Goal: Task Accomplishment & Management: Manage account settings

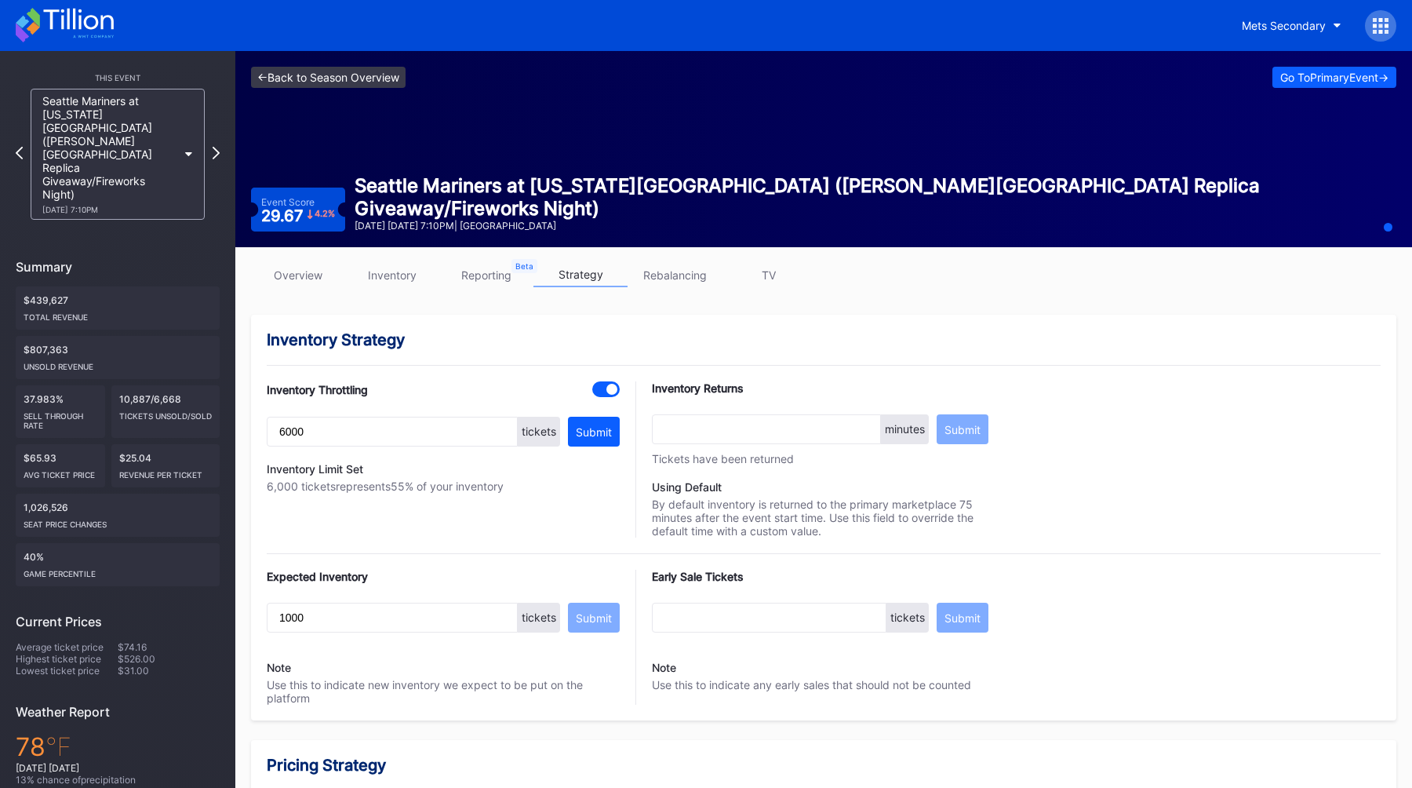
click at [310, 74] on link "<- Back to Season Overview" at bounding box center [328, 77] width 155 height 21
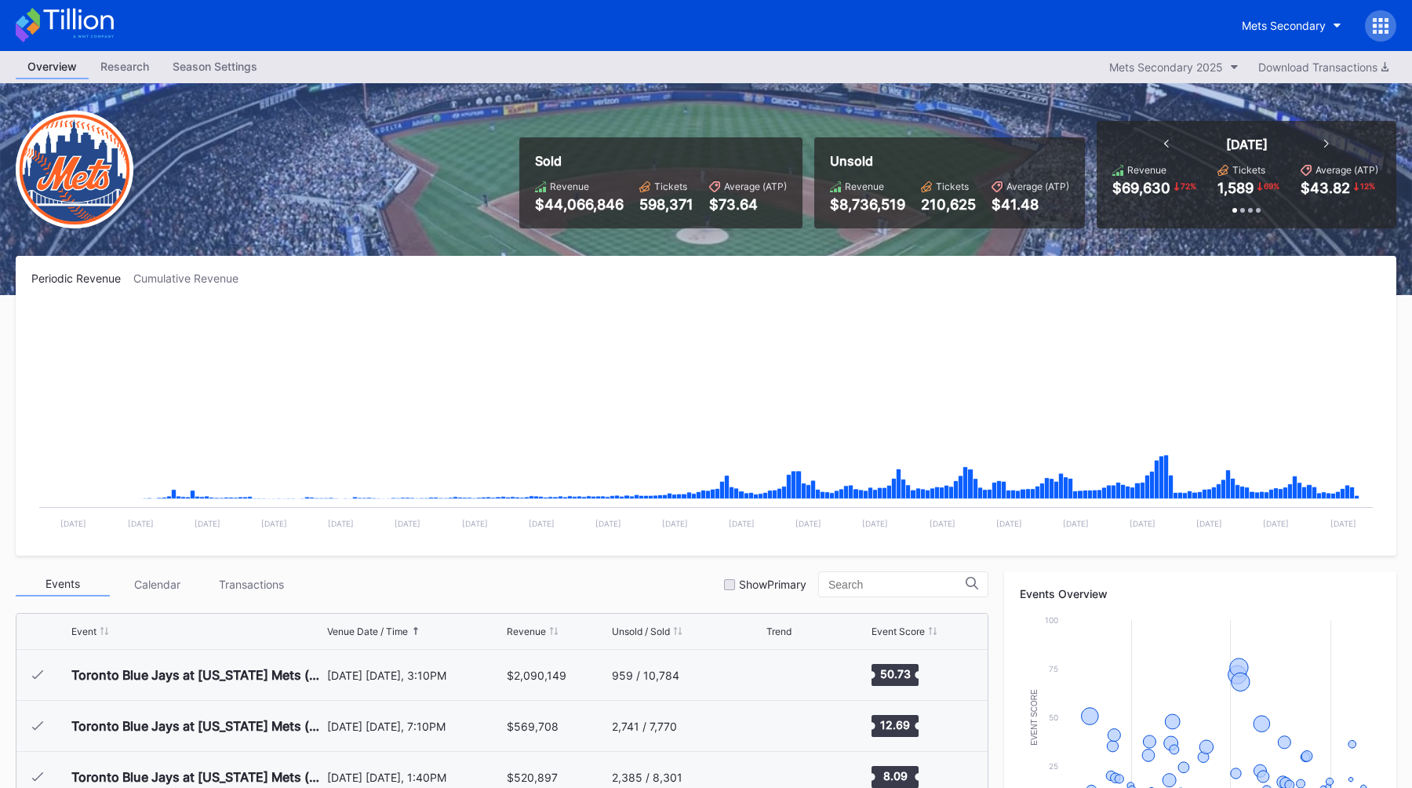
scroll to position [3110, 0]
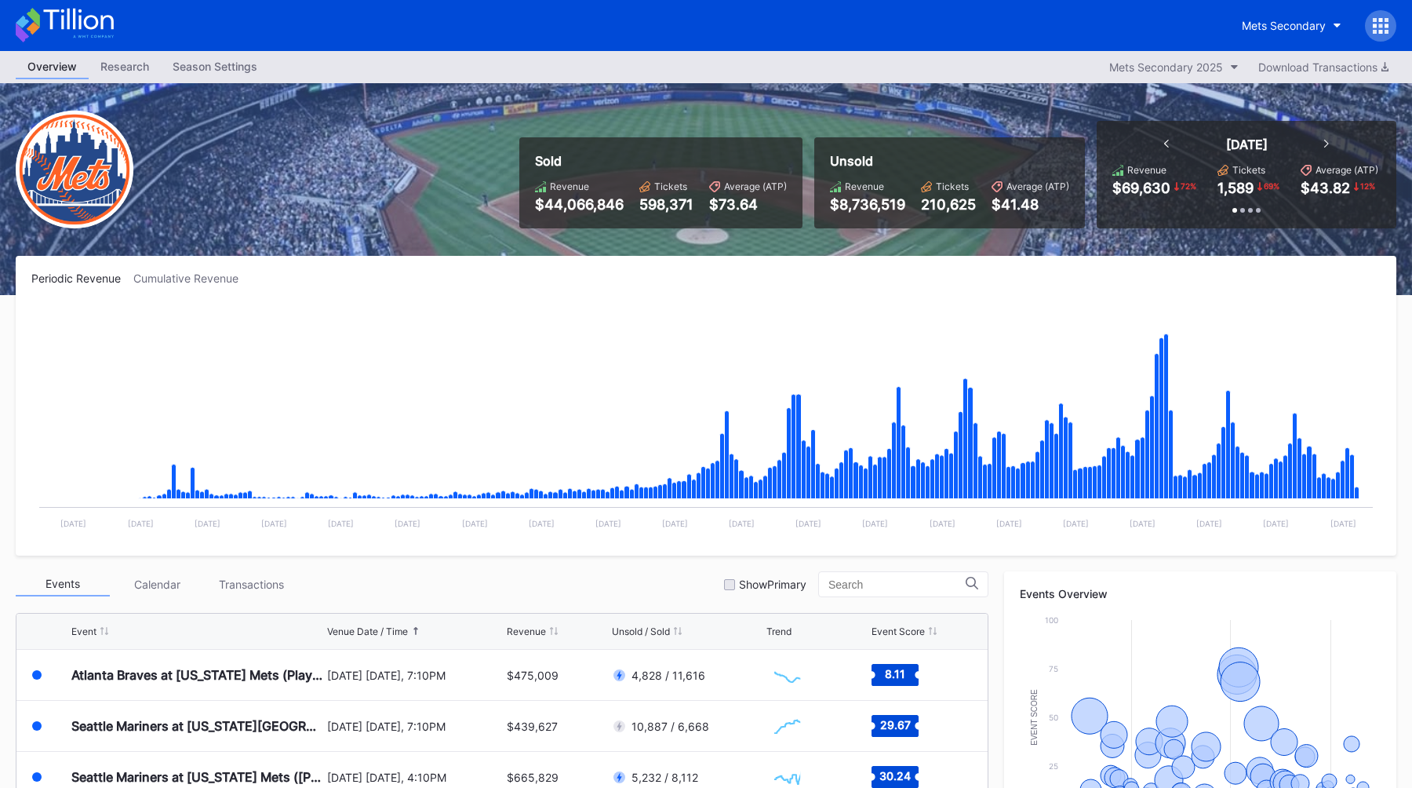
click at [1211, 80] on div "Overview Research Season Settings Mets Secondary 2025 Download Transactions" at bounding box center [706, 67] width 1412 height 32
click at [1205, 69] on div "Mets Secondary 2025" at bounding box center [1166, 66] width 114 height 13
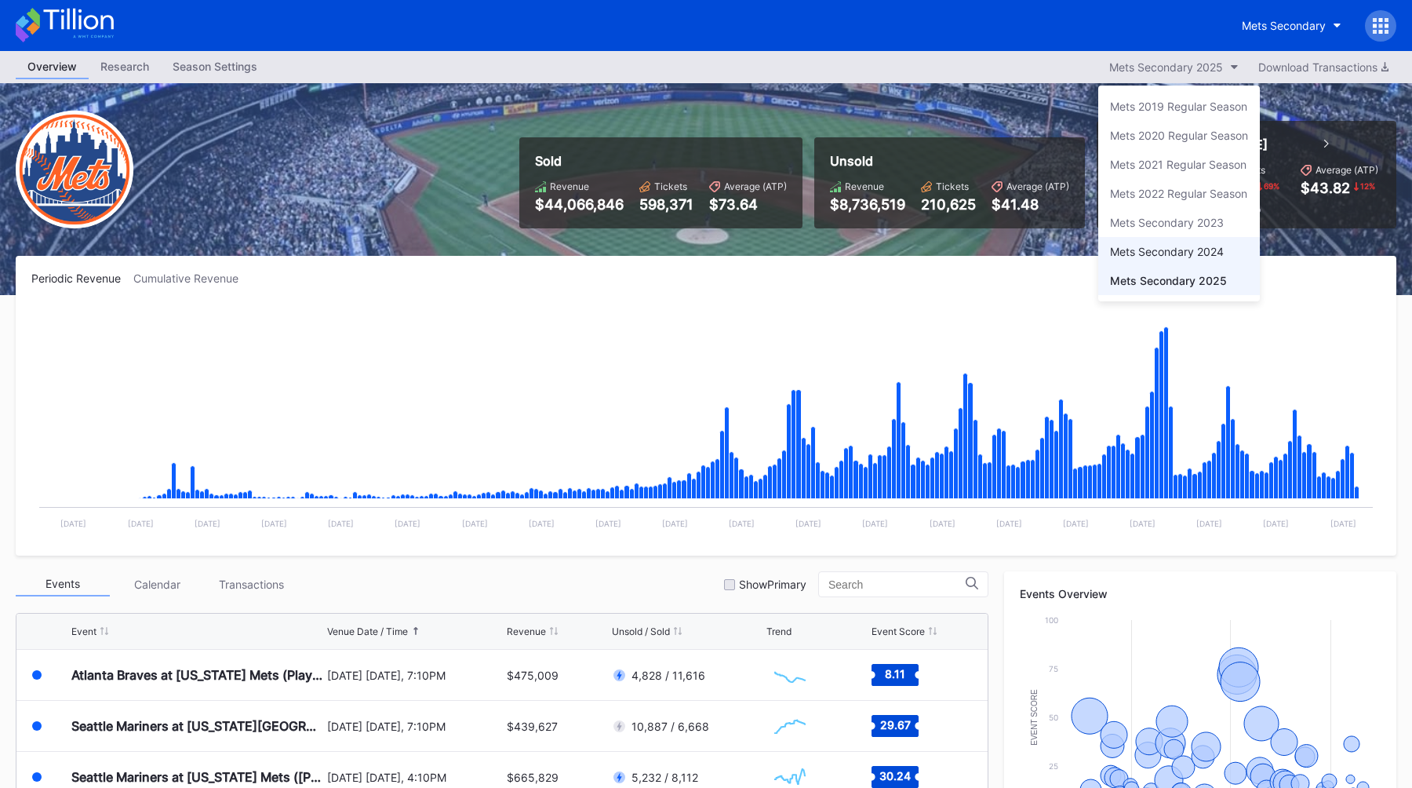
click at [1170, 242] on div "Mets Secondary 2024" at bounding box center [1179, 251] width 162 height 29
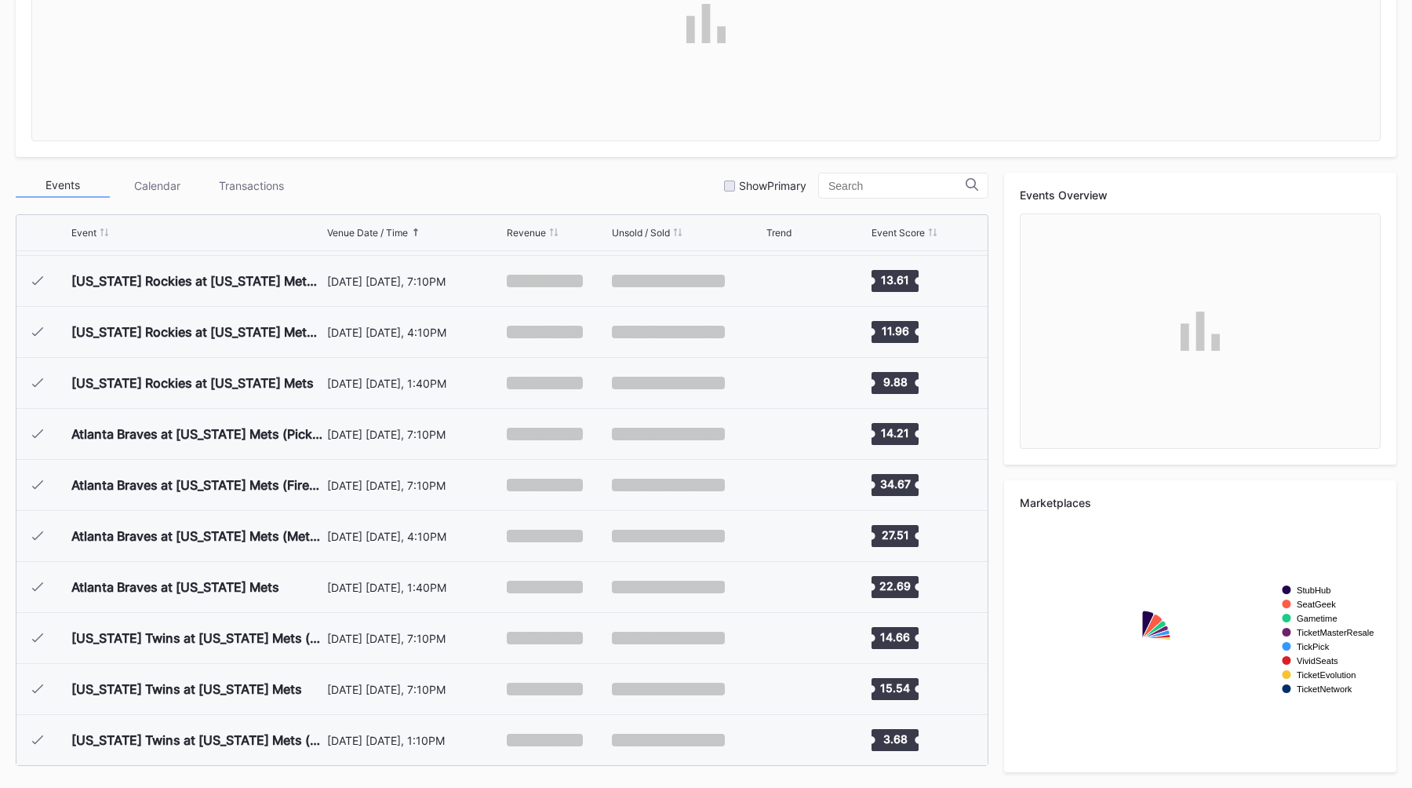
scroll to position [3820, 0]
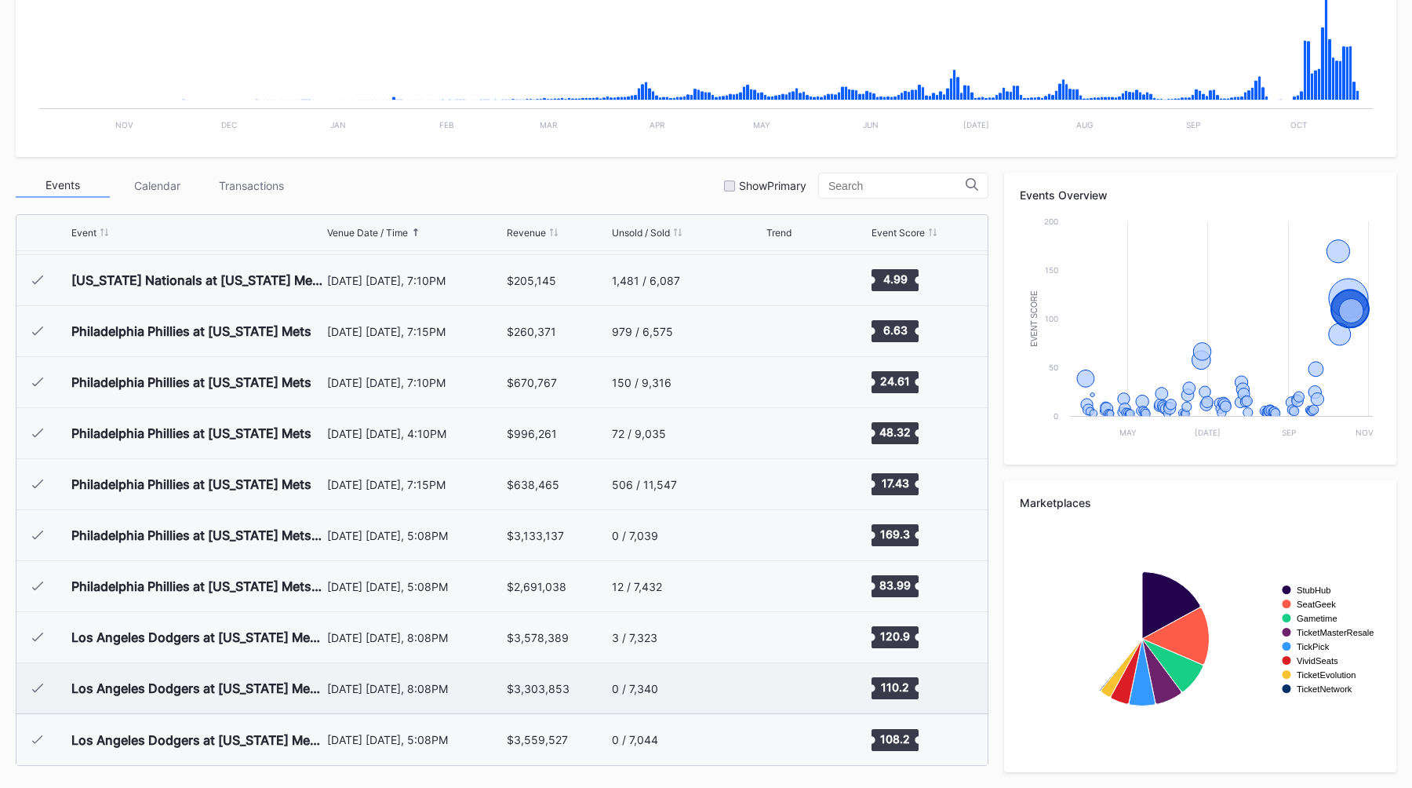
click at [423, 679] on div "[DATE] [DATE], 8:08PM" at bounding box center [415, 688] width 176 height 50
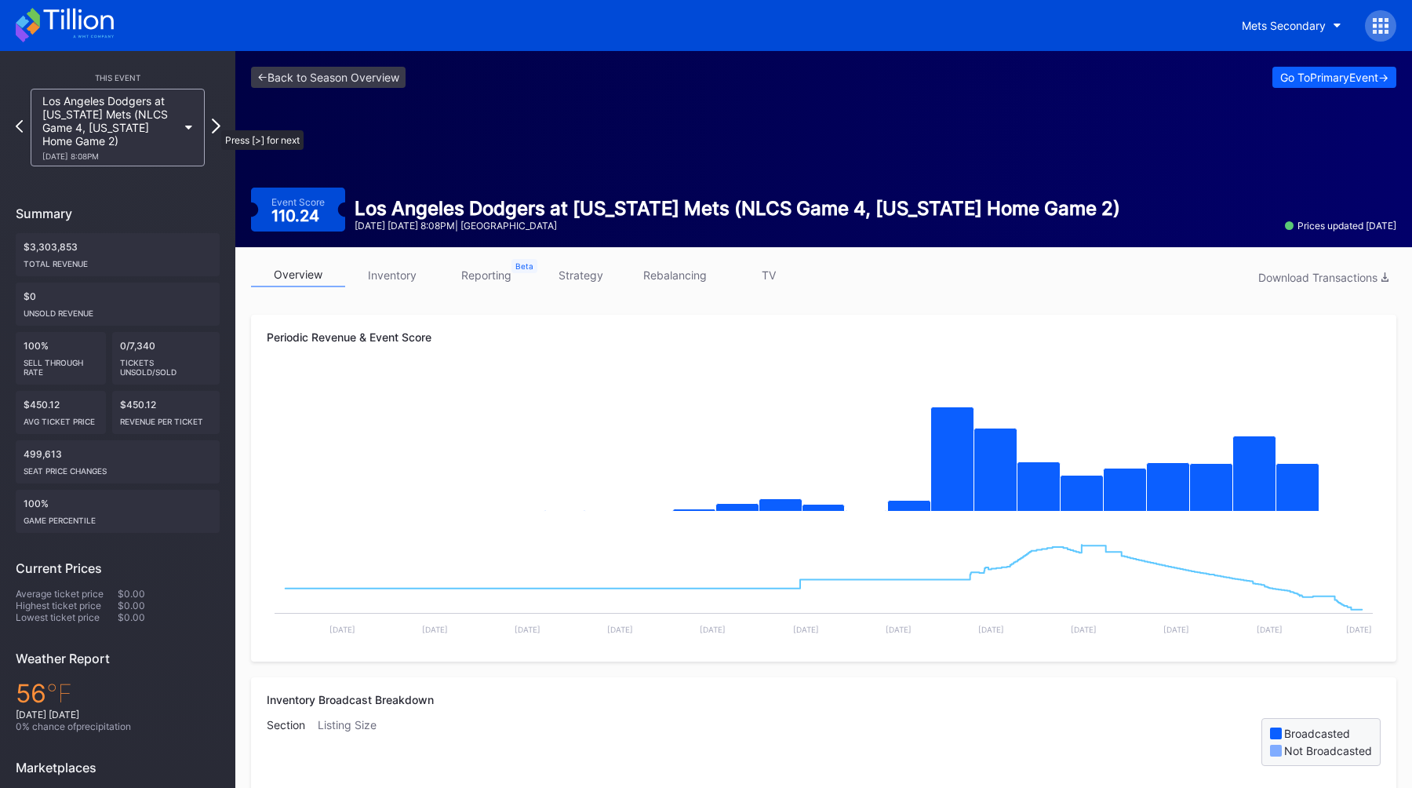
click at [215, 123] on icon at bounding box center [216, 125] width 9 height 15
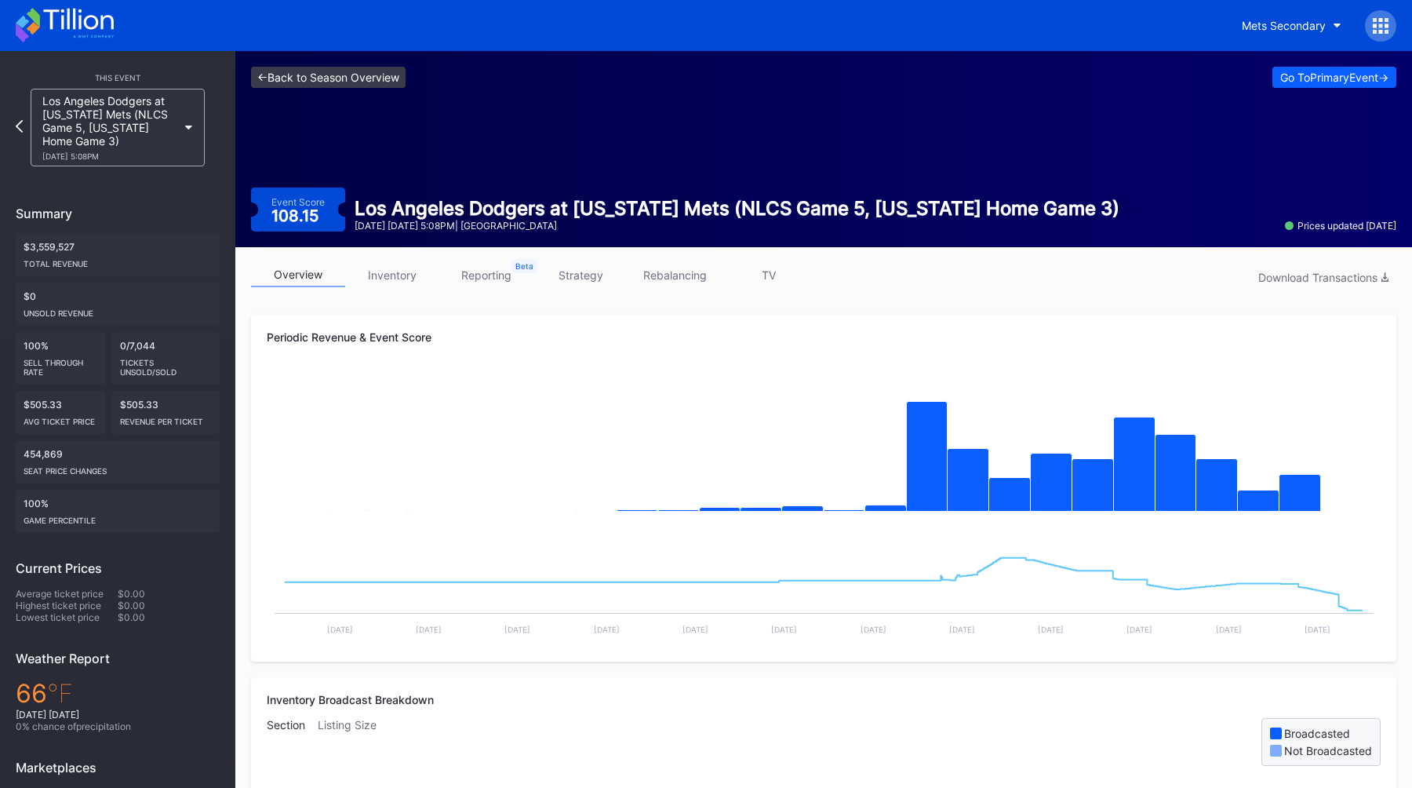
click at [329, 80] on link "<- Back to Season Overview" at bounding box center [328, 77] width 155 height 21
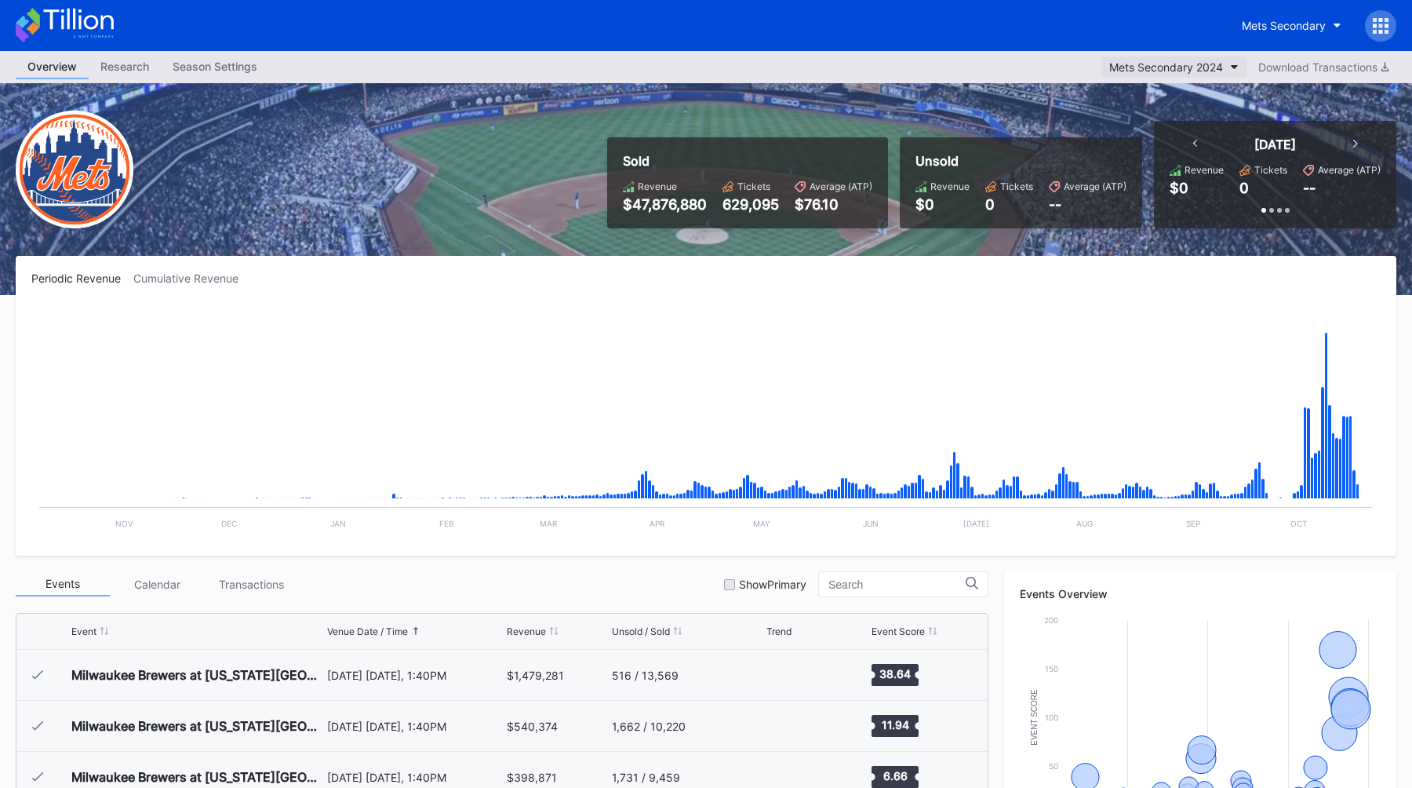
click at [1203, 67] on div "Mets Secondary 2024" at bounding box center [1166, 66] width 114 height 13
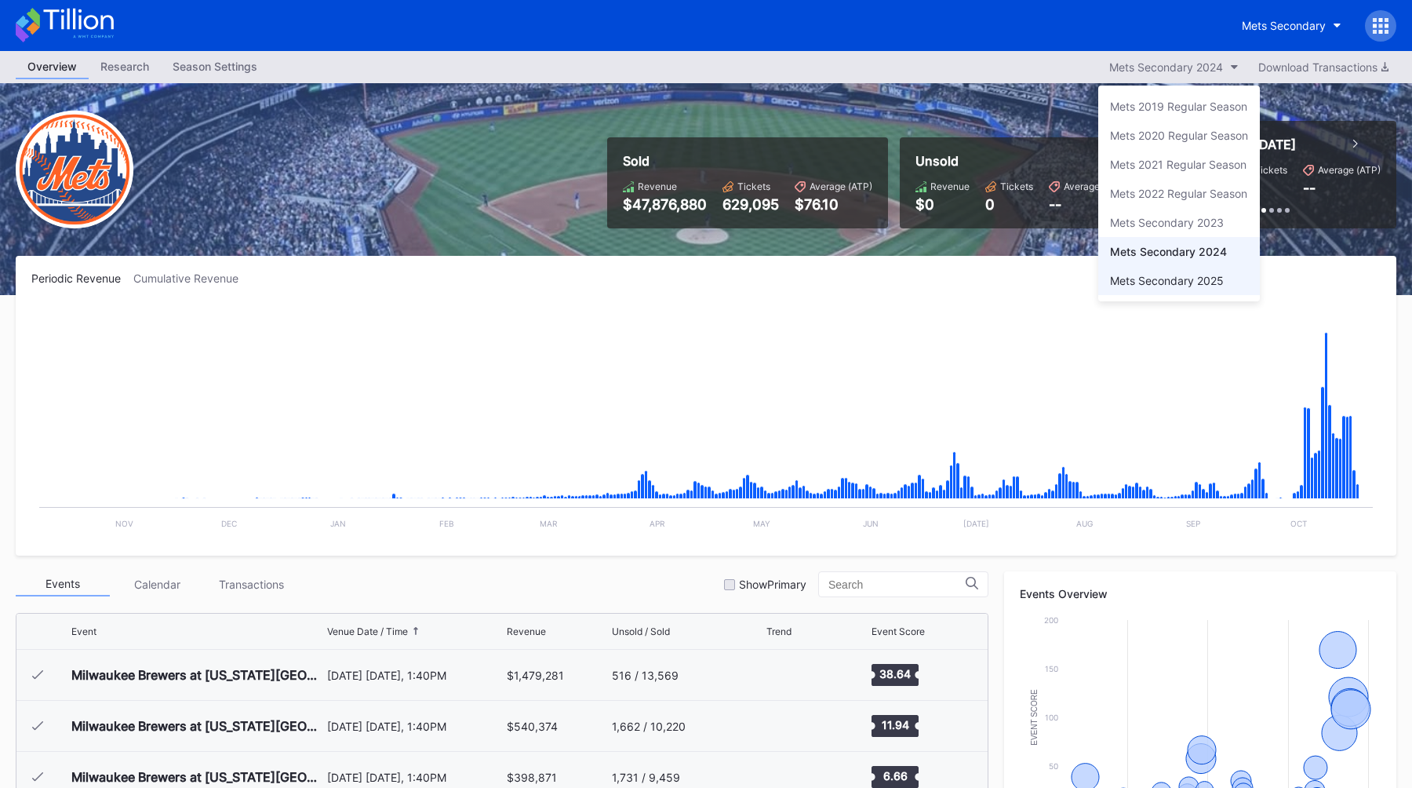
click at [1147, 280] on div "Mets Secondary 2025" at bounding box center [1167, 280] width 114 height 13
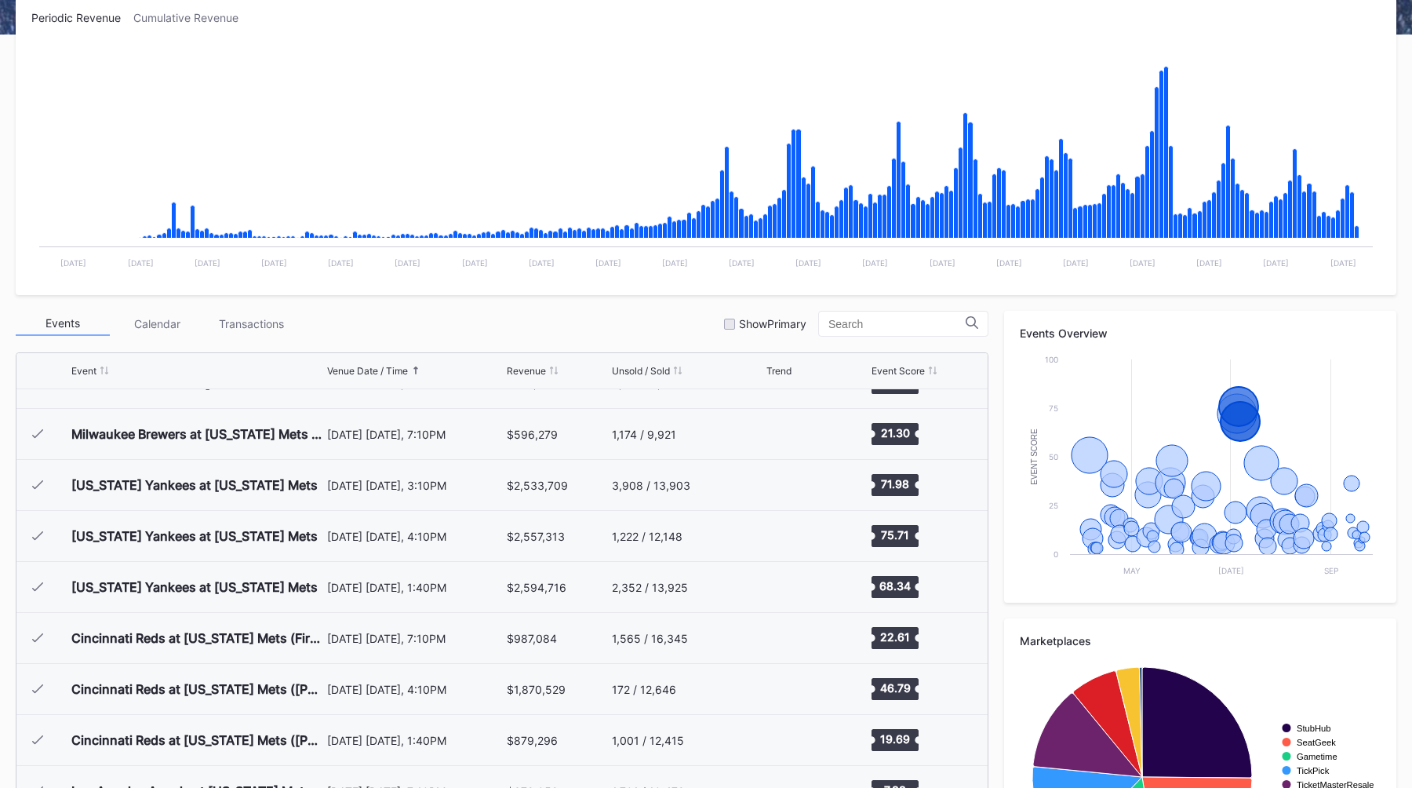
scroll to position [2164, 0]
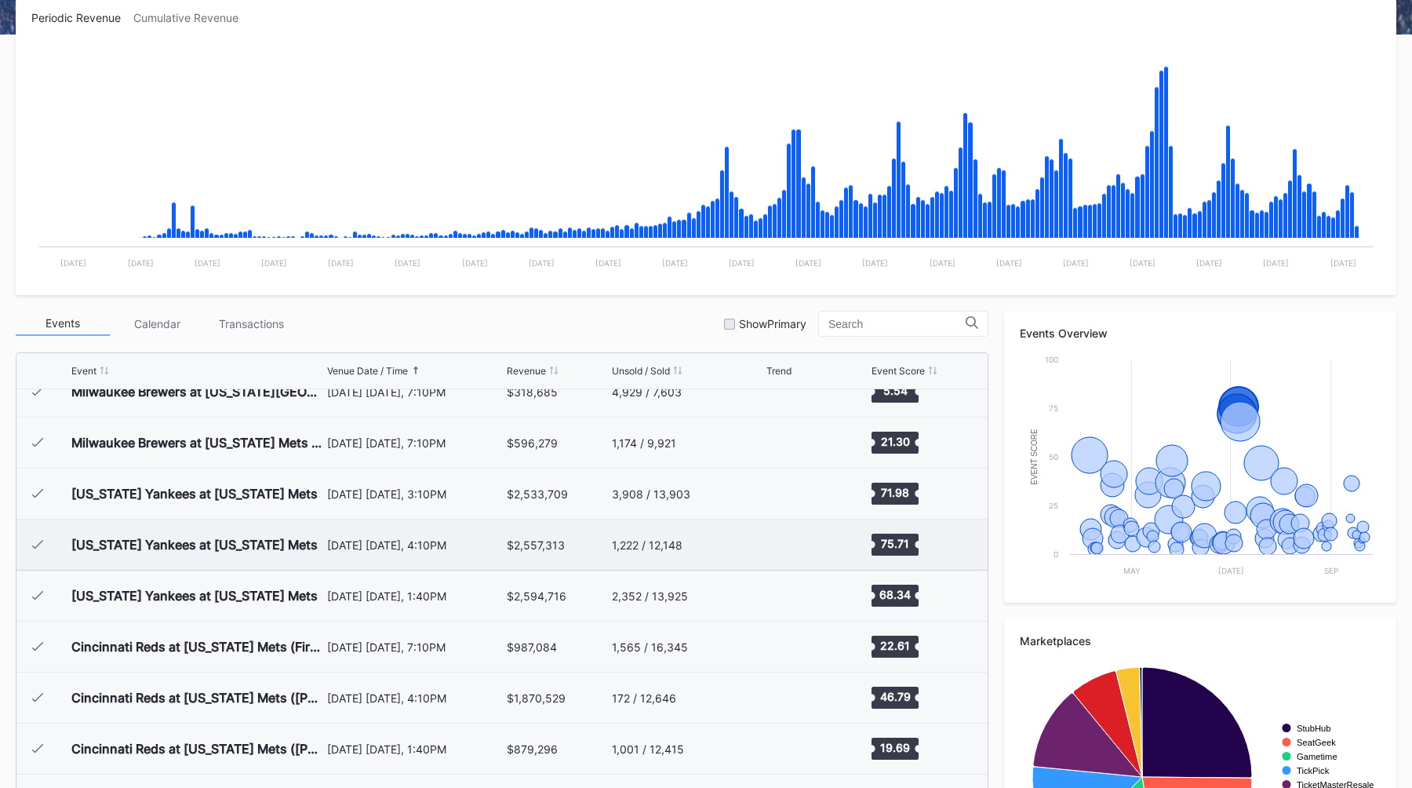
click at [523, 555] on div "$2,557,313" at bounding box center [557, 544] width 100 height 50
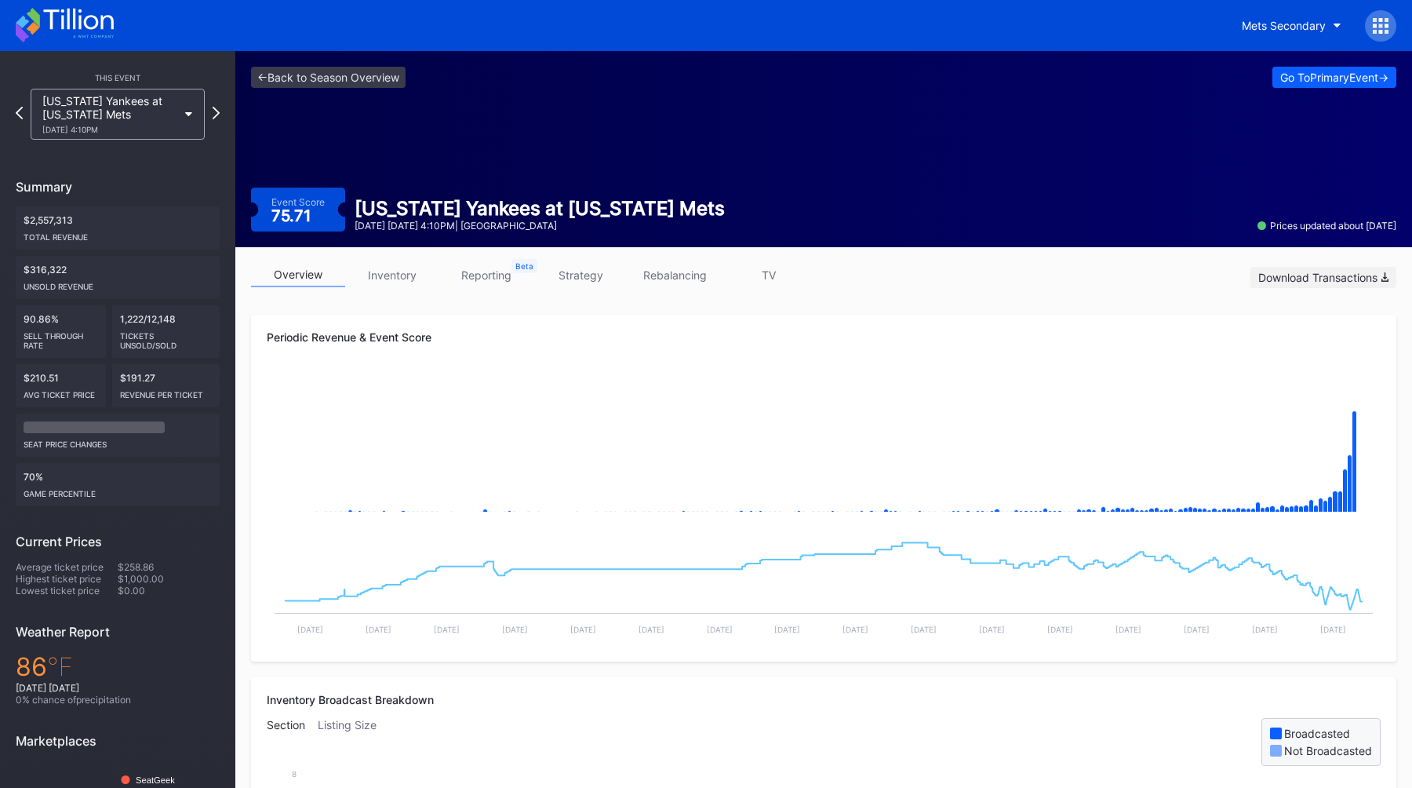
click at [1295, 276] on div "Download Transactions" at bounding box center [1323, 277] width 130 height 13
click at [597, 273] on link "strategy" at bounding box center [580, 275] width 94 height 24
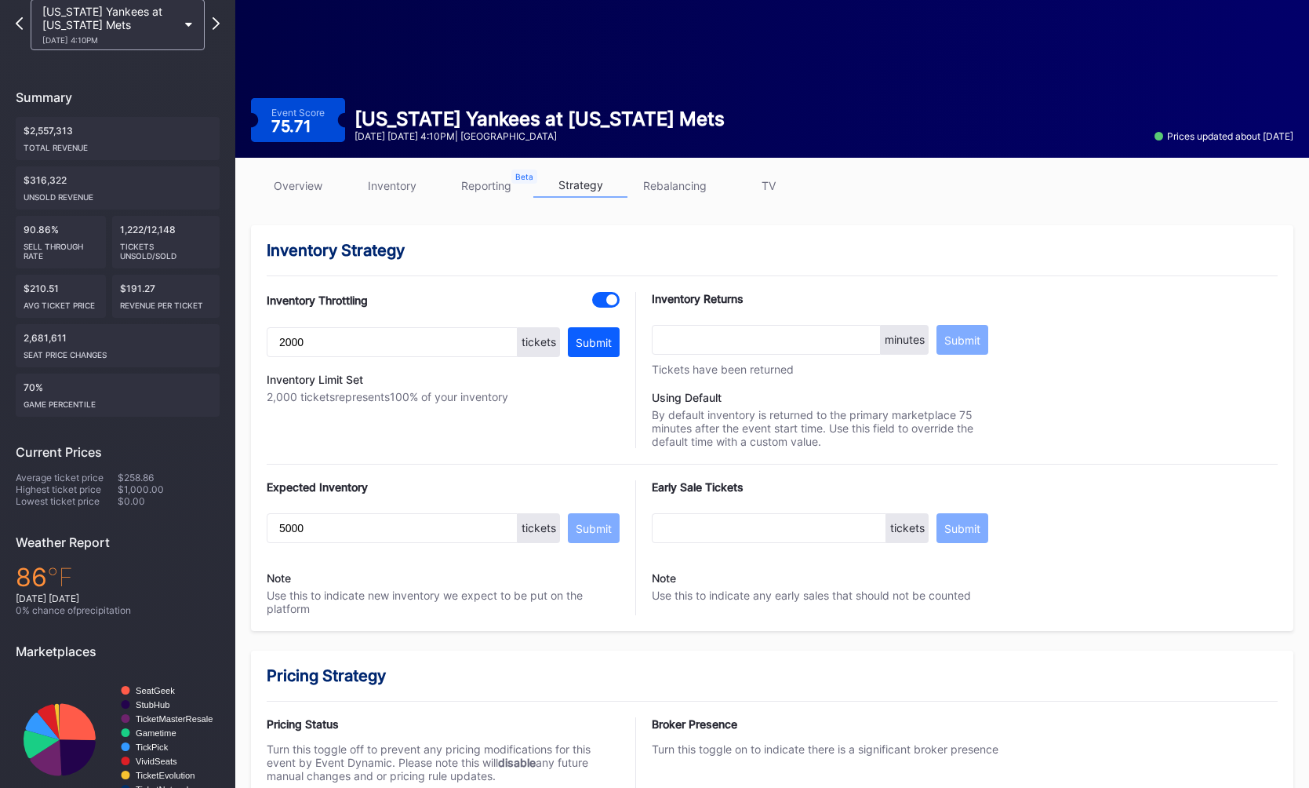
scroll to position [2, 0]
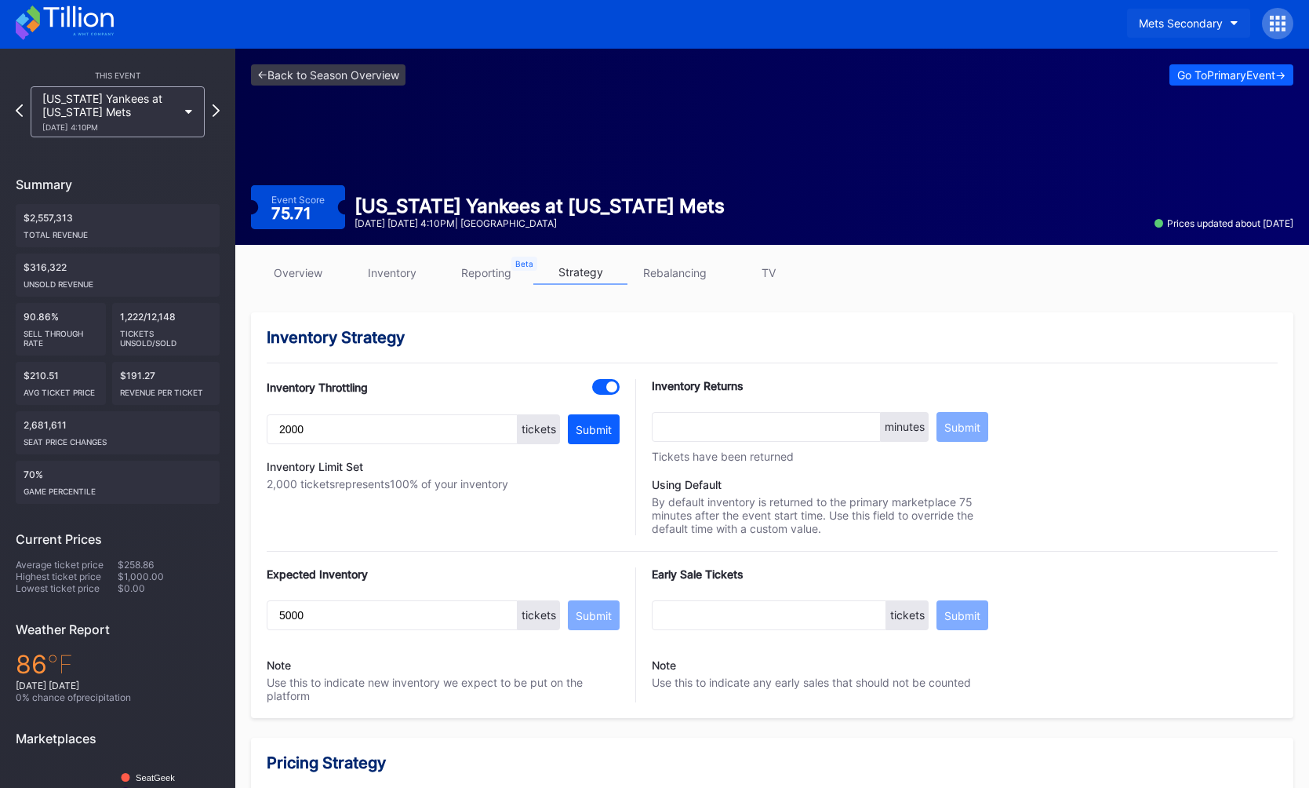
click at [1163, 18] on div "Mets Secondary" at bounding box center [1181, 22] width 84 height 13
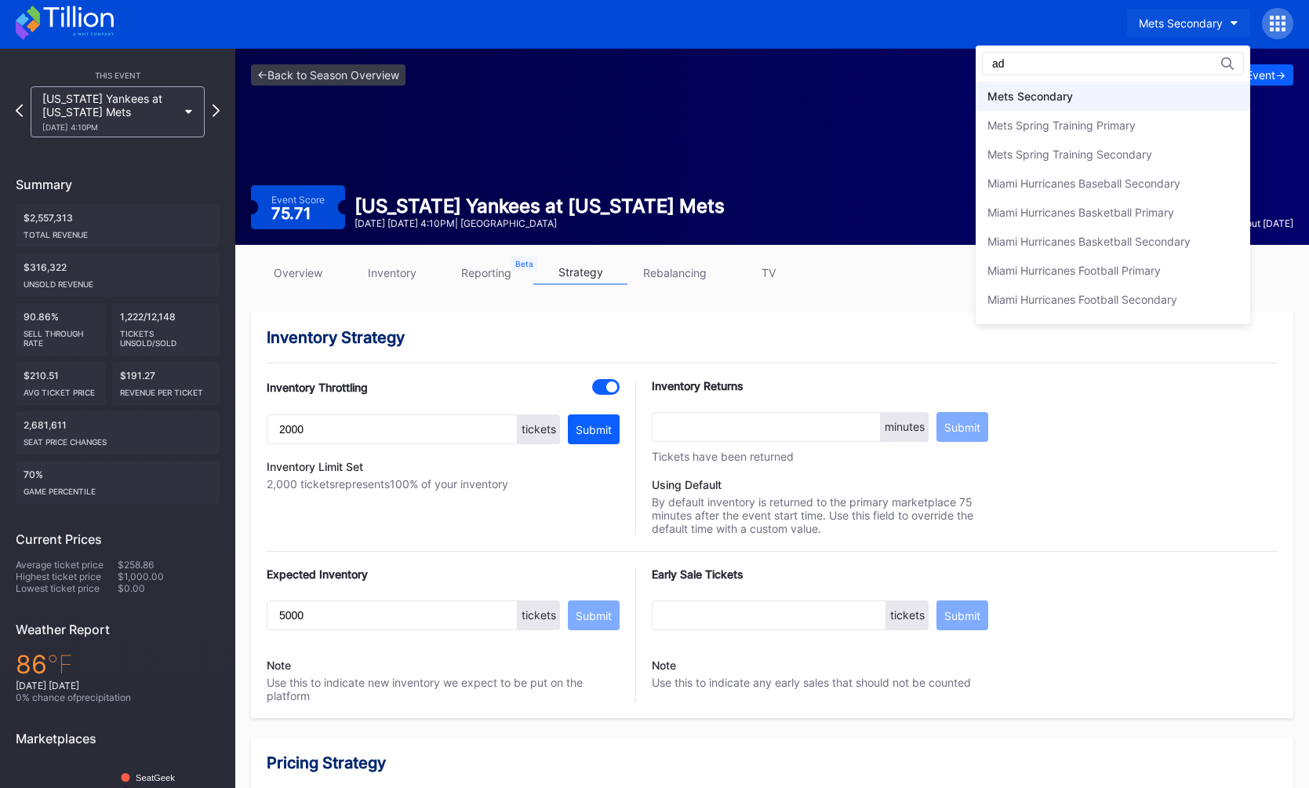
scroll to position [0, 0]
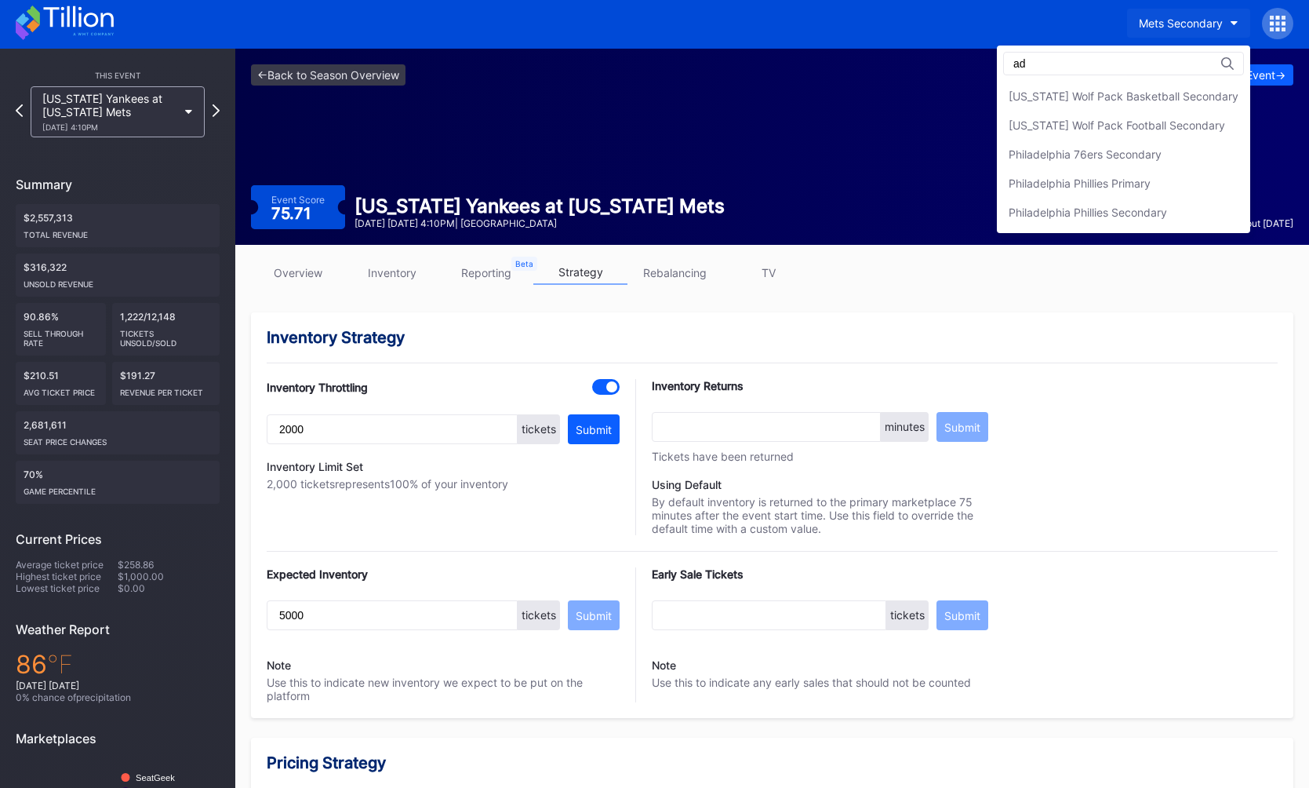
type input "a"
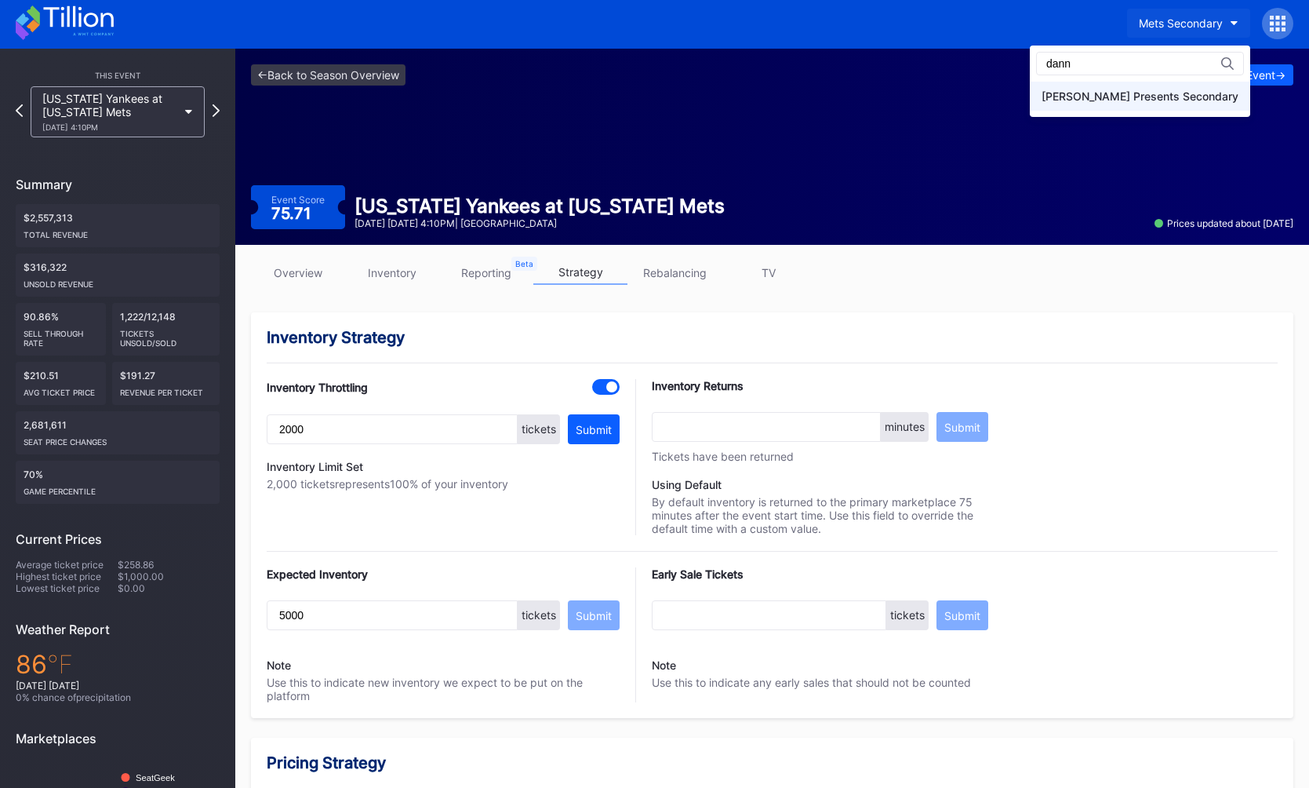
type input "dann"
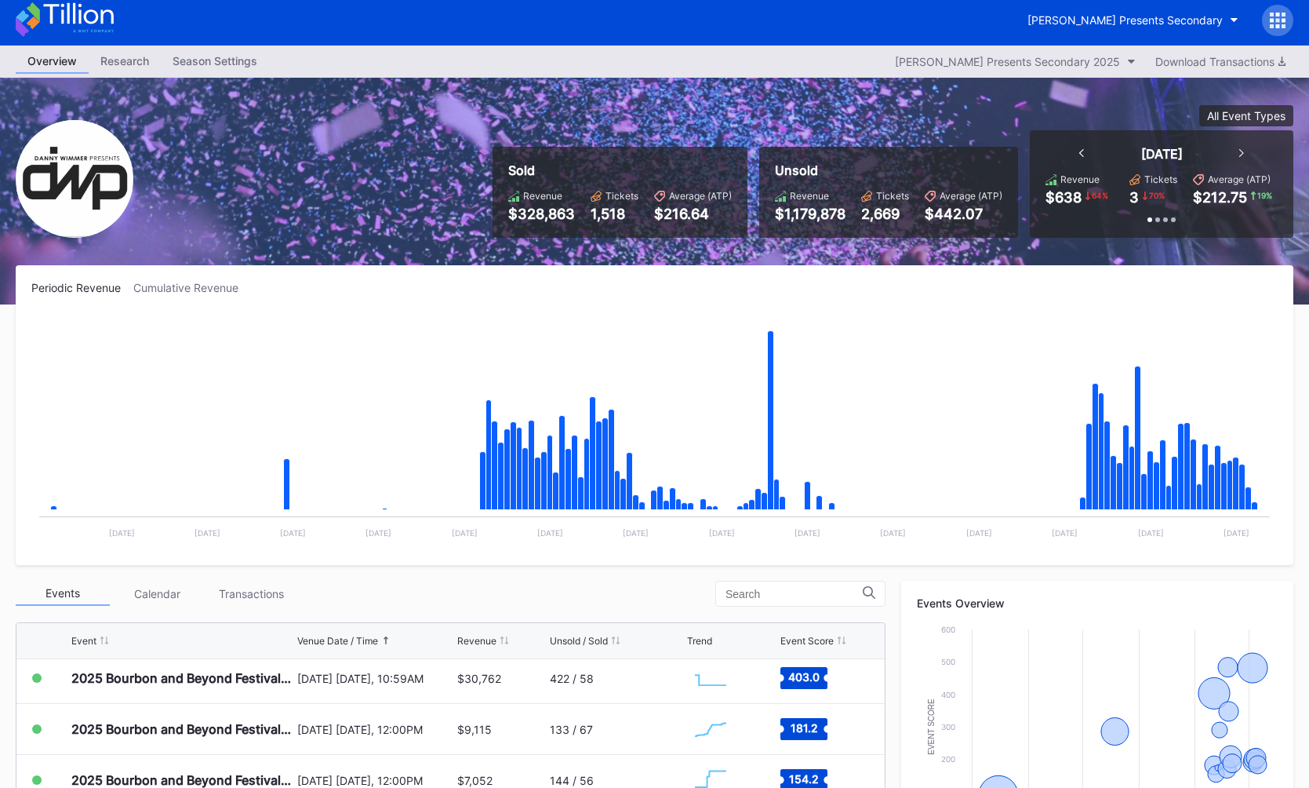
scroll to position [6, 0]
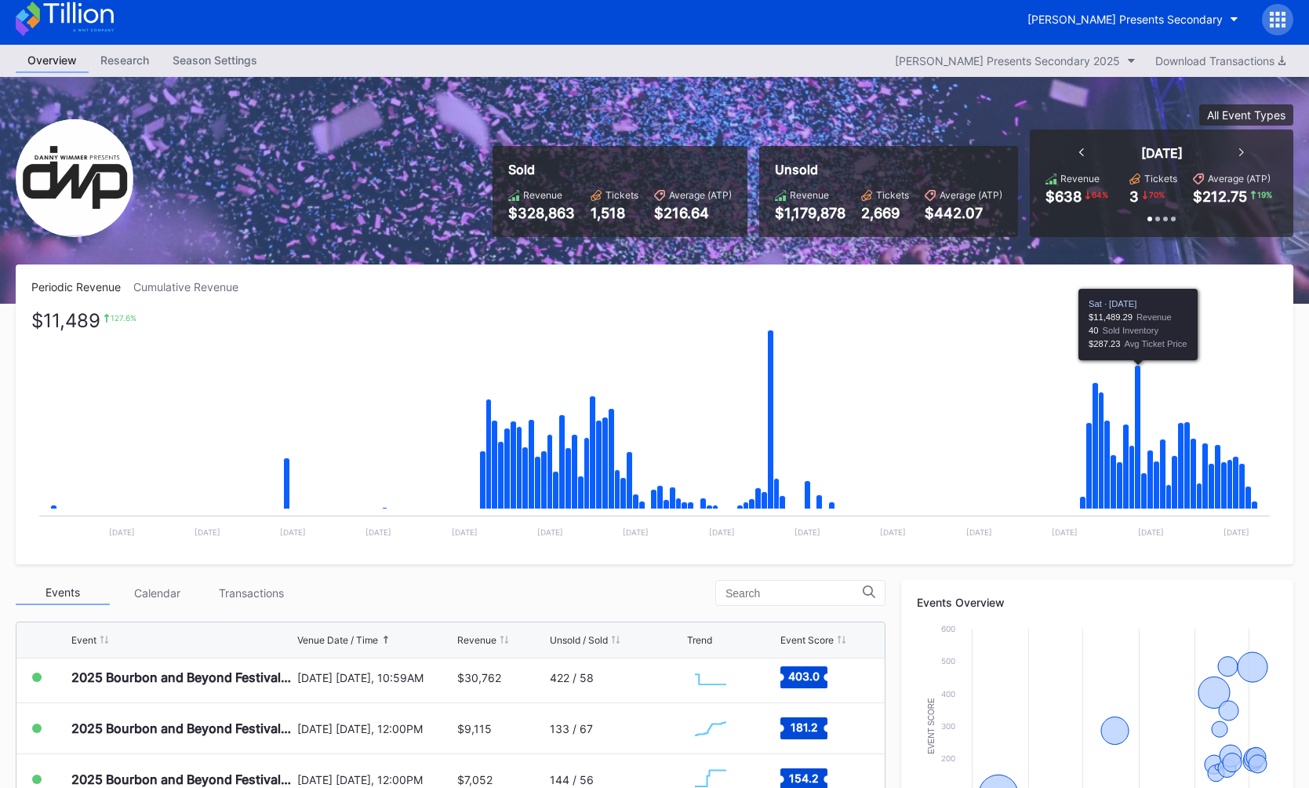
click at [1136, 420] on icon "Chart title" at bounding box center [1138, 438] width 6 height 144
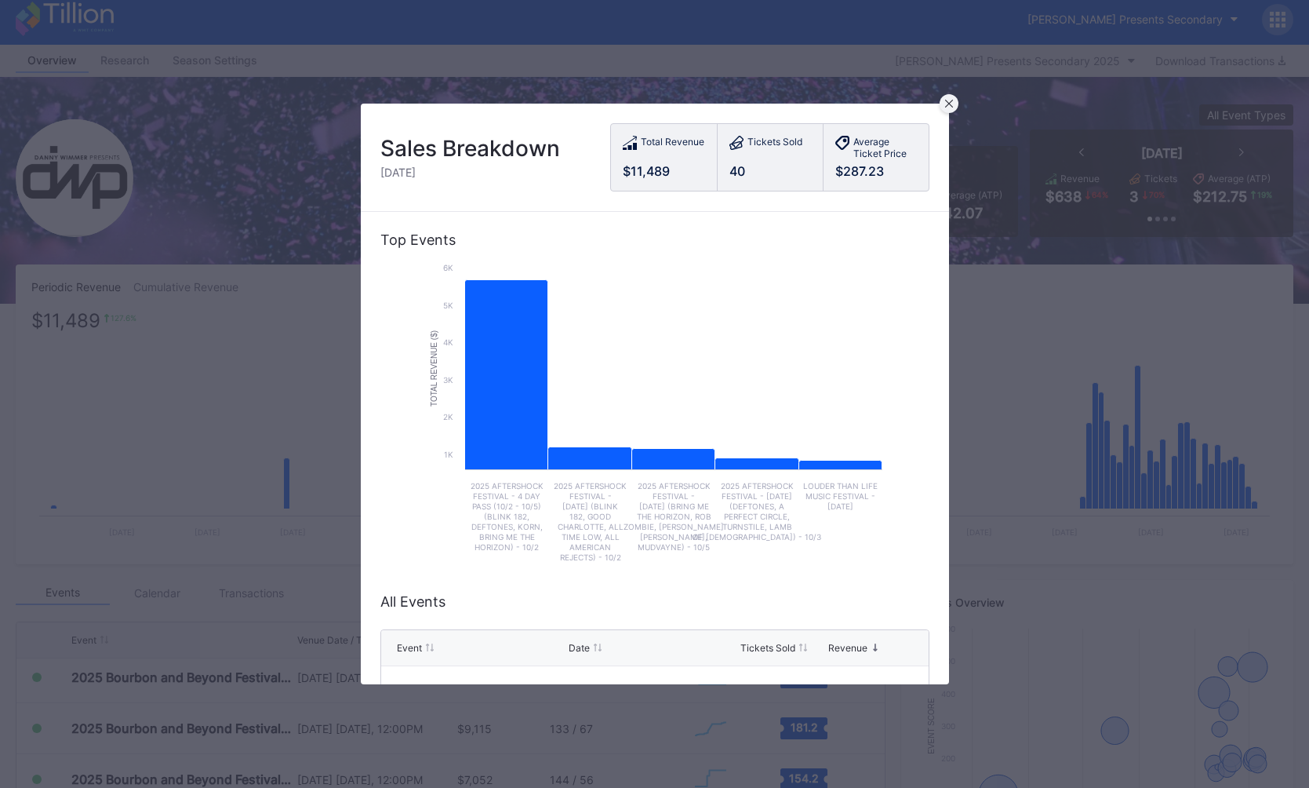
click at [944, 109] on div at bounding box center [949, 103] width 19 height 19
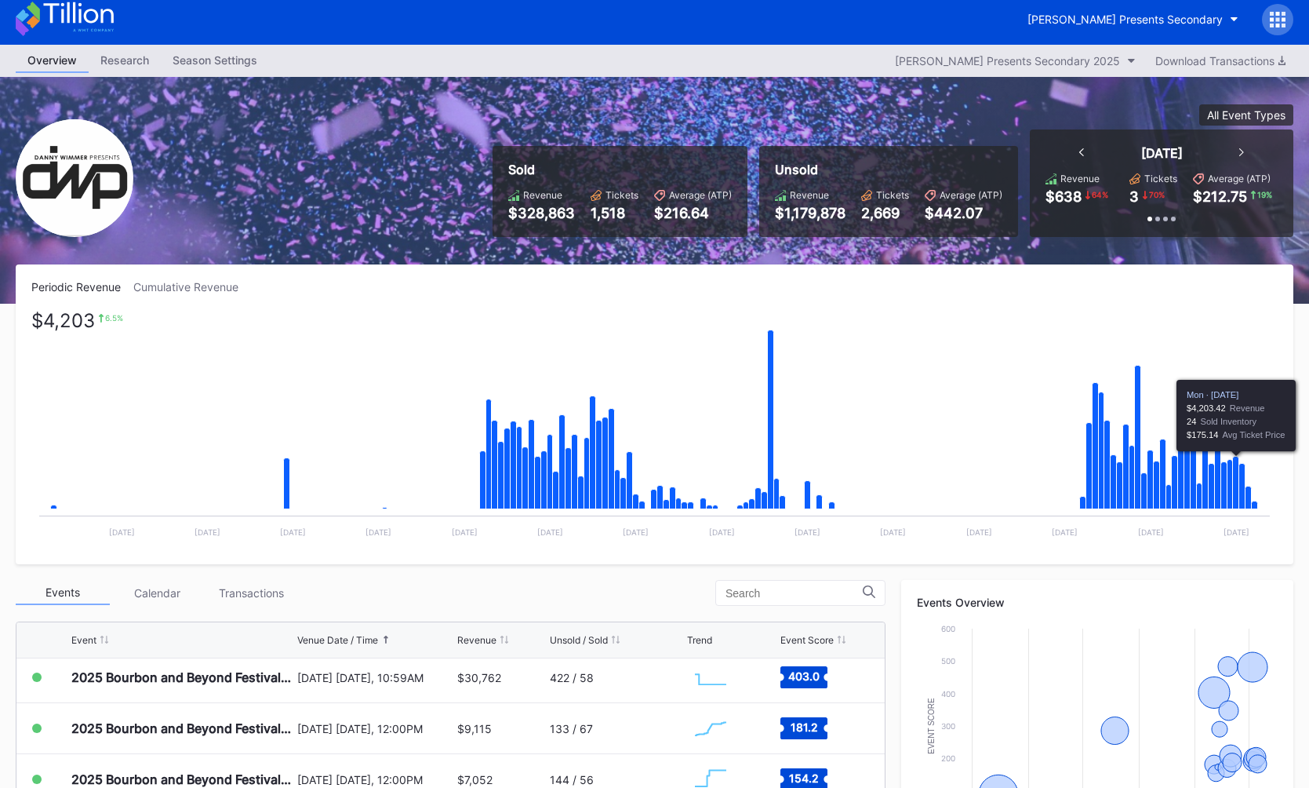
click at [1235, 500] on icon "Chart title" at bounding box center [1236, 483] width 6 height 53
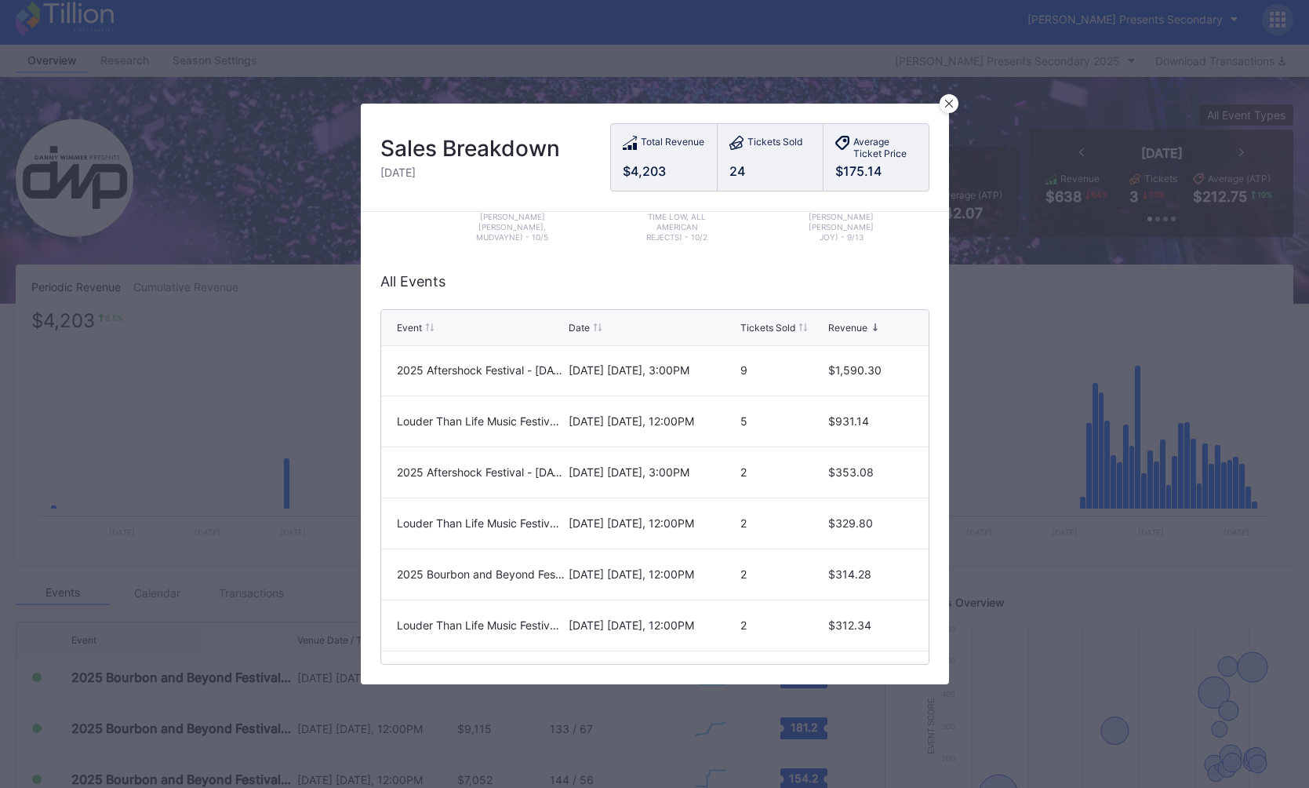
scroll to position [0, 0]
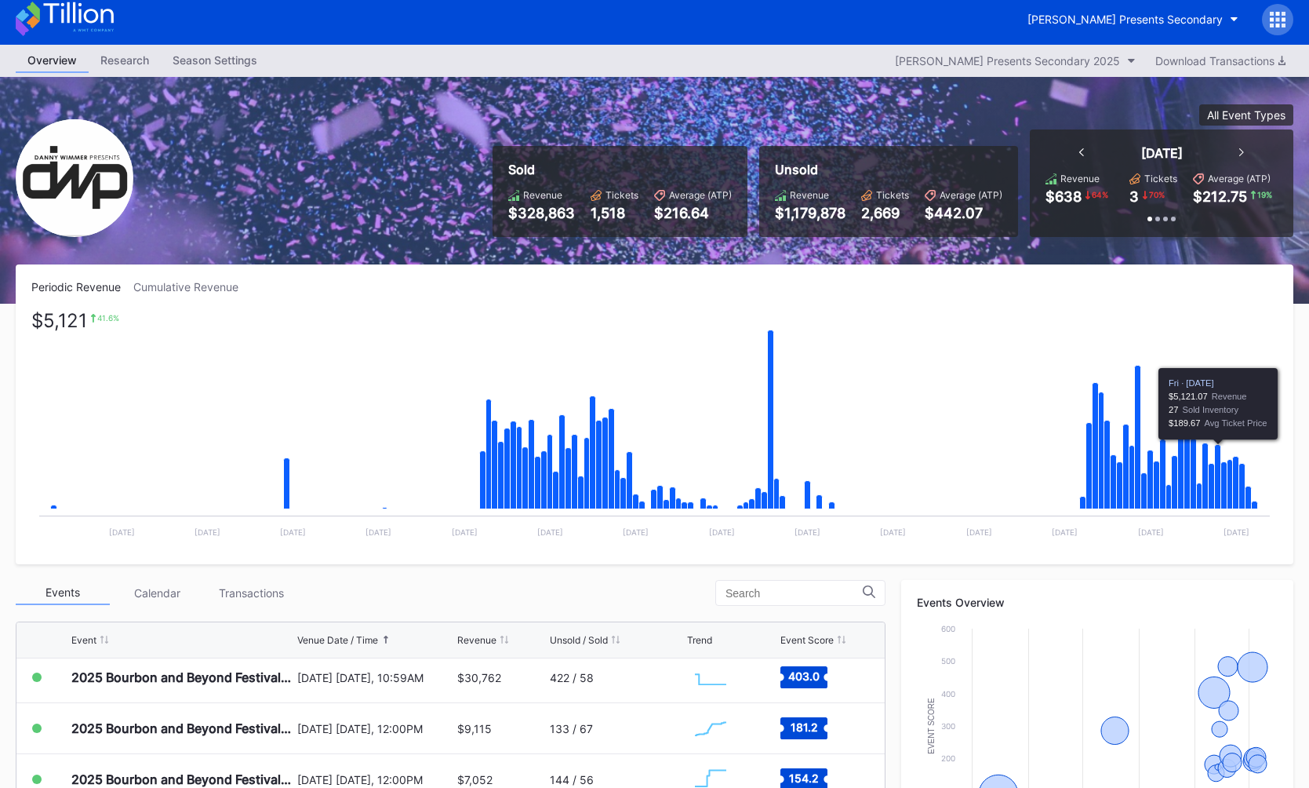
click at [1219, 464] on icon "Chart title" at bounding box center [1218, 477] width 6 height 64
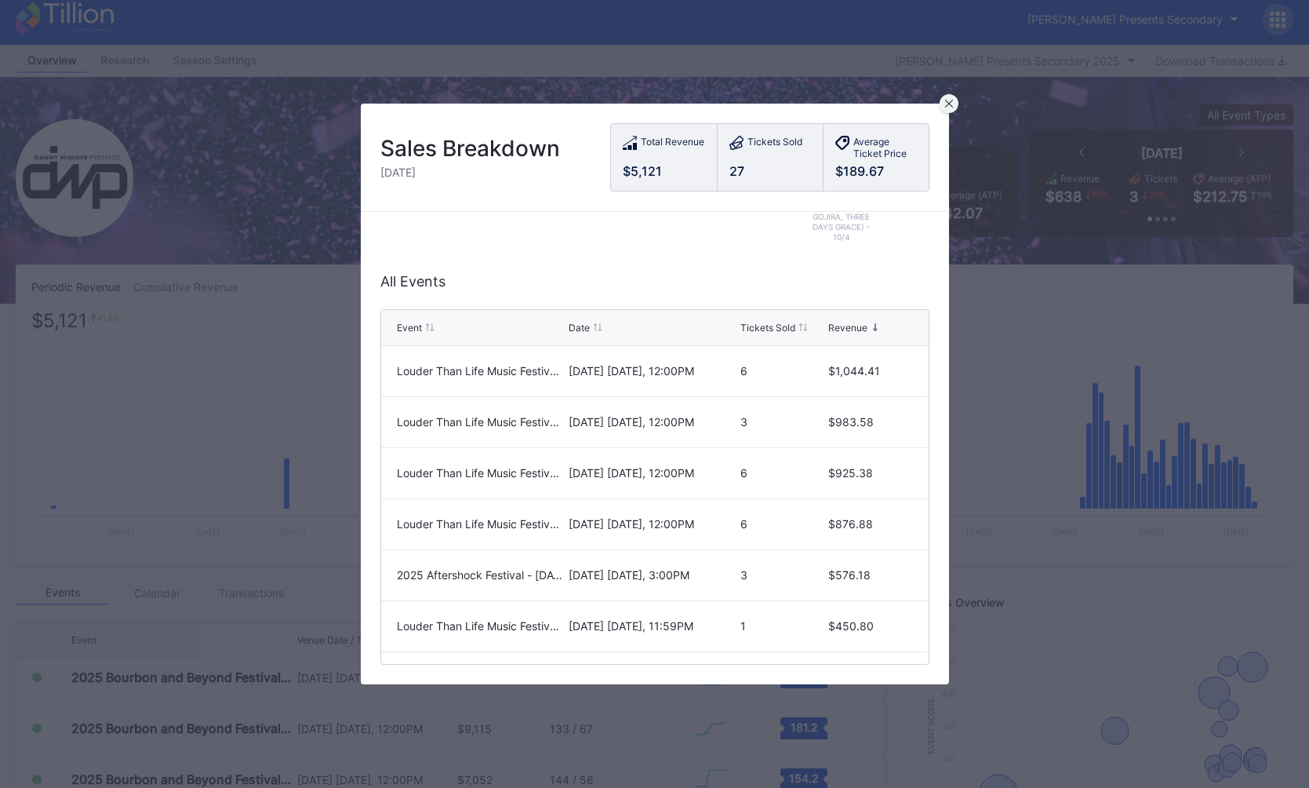
click at [955, 103] on div at bounding box center [949, 103] width 19 height 19
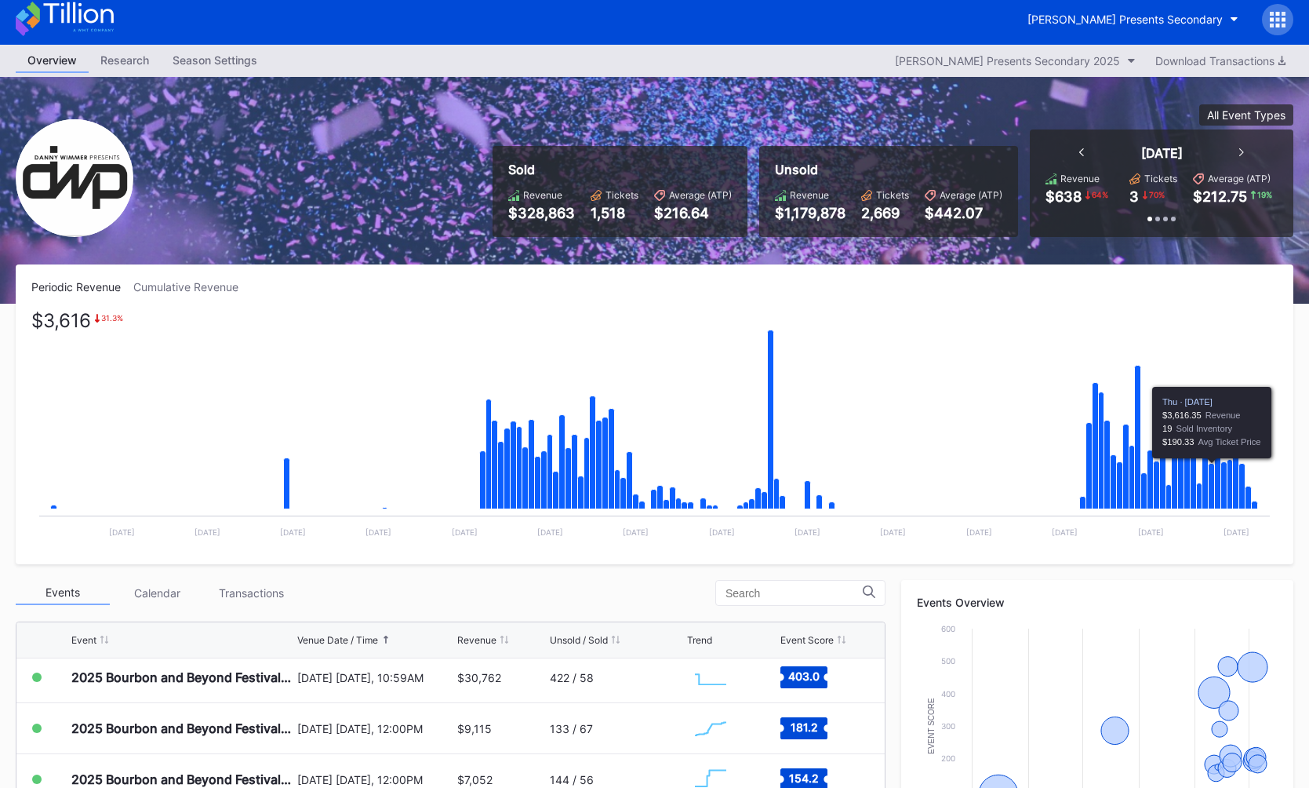
click at [1209, 473] on icon "Chart title" at bounding box center [1212, 486] width 6 height 45
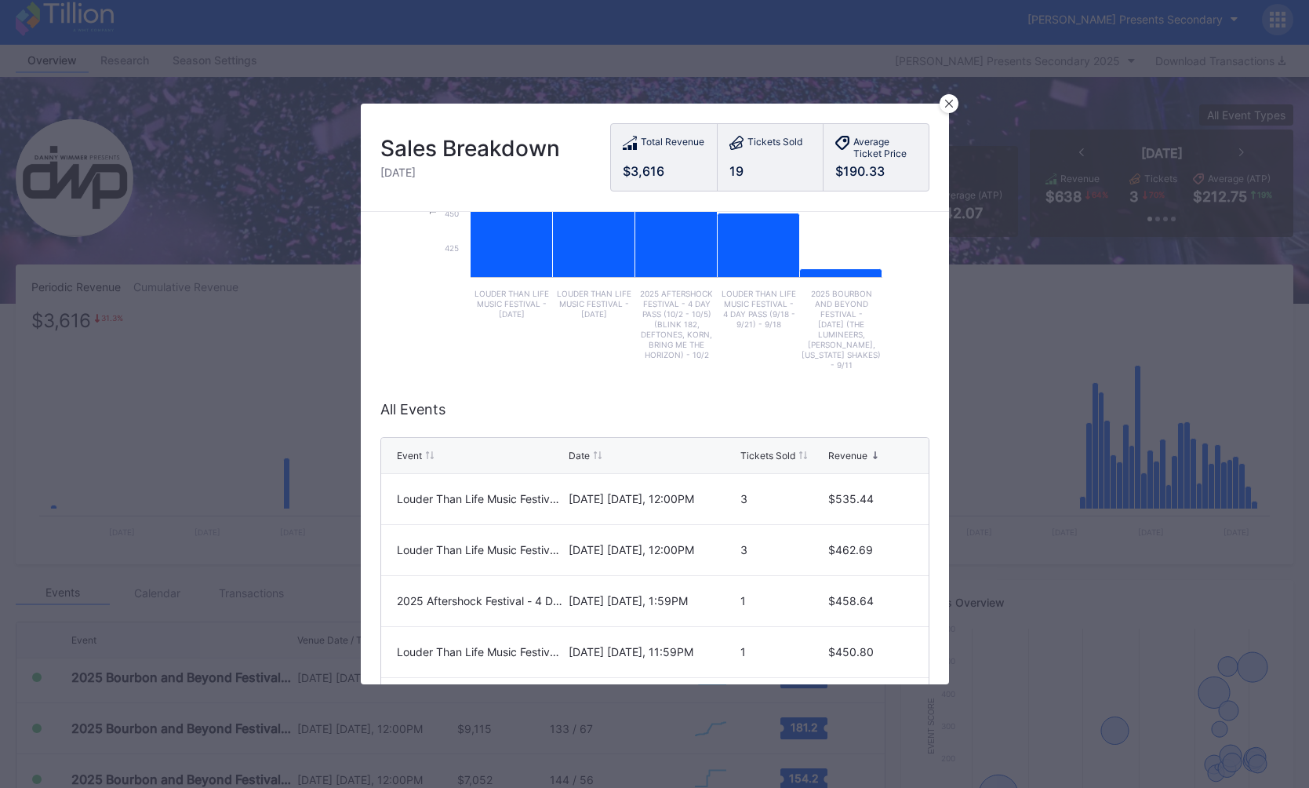
scroll to position [321, 0]
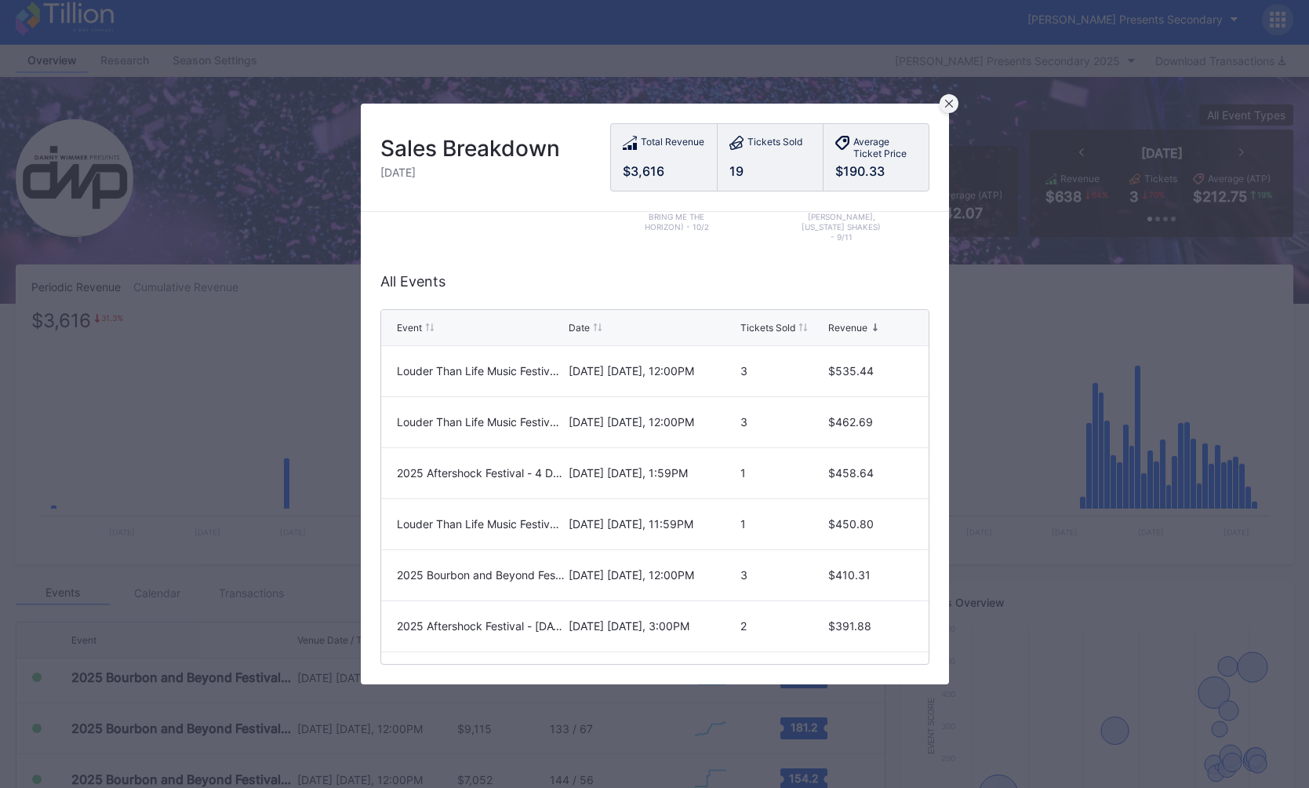
click at [946, 105] on icon at bounding box center [948, 104] width 8 height 8
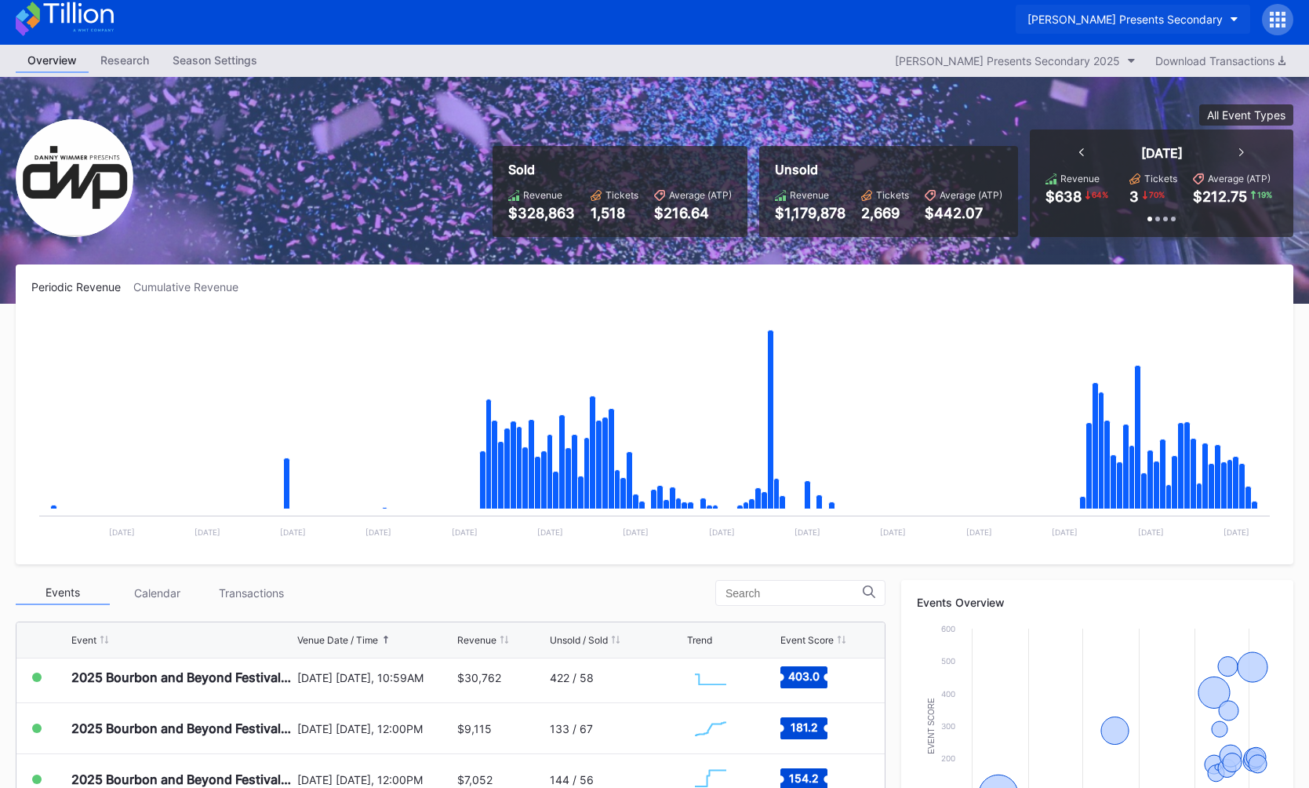
click at [1092, 24] on div "[PERSON_NAME] Presents Secondary" at bounding box center [1125, 19] width 195 height 13
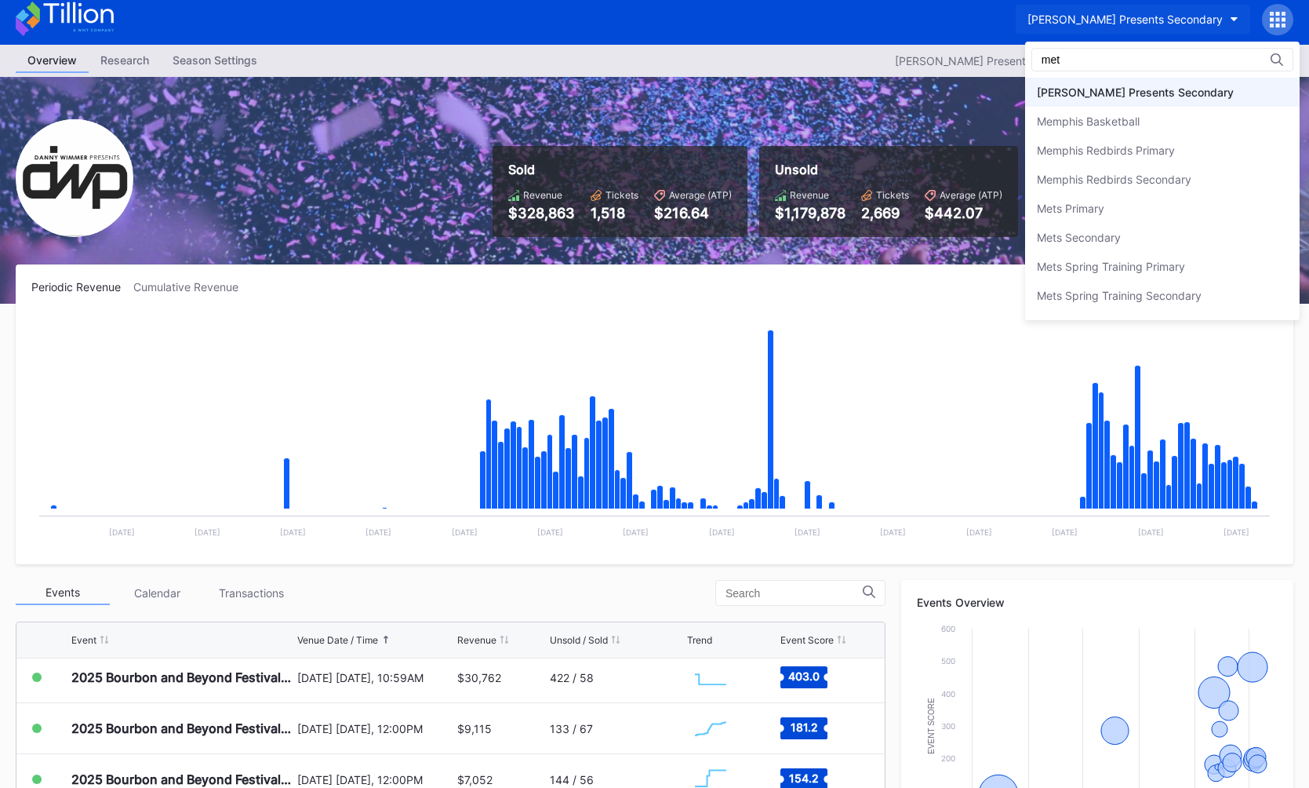
scroll to position [0, 0]
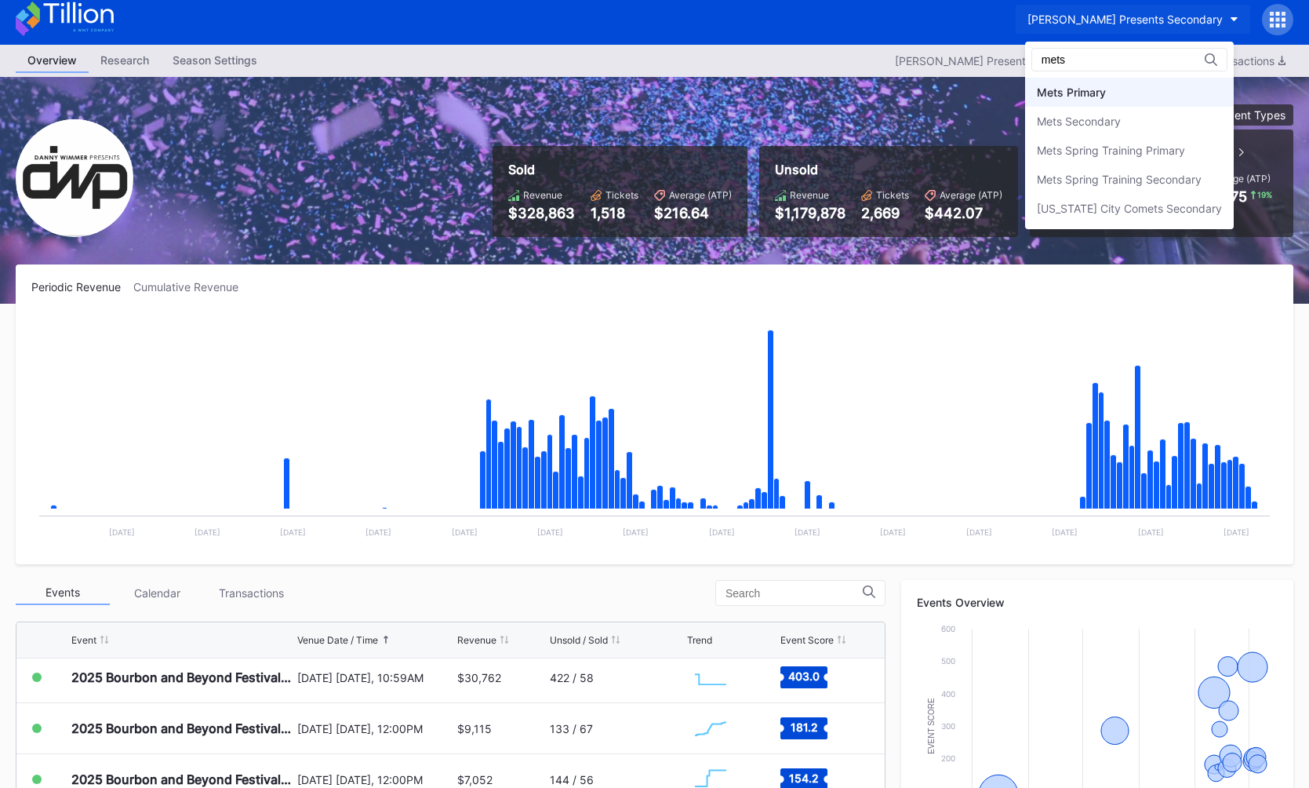
type input "mets"
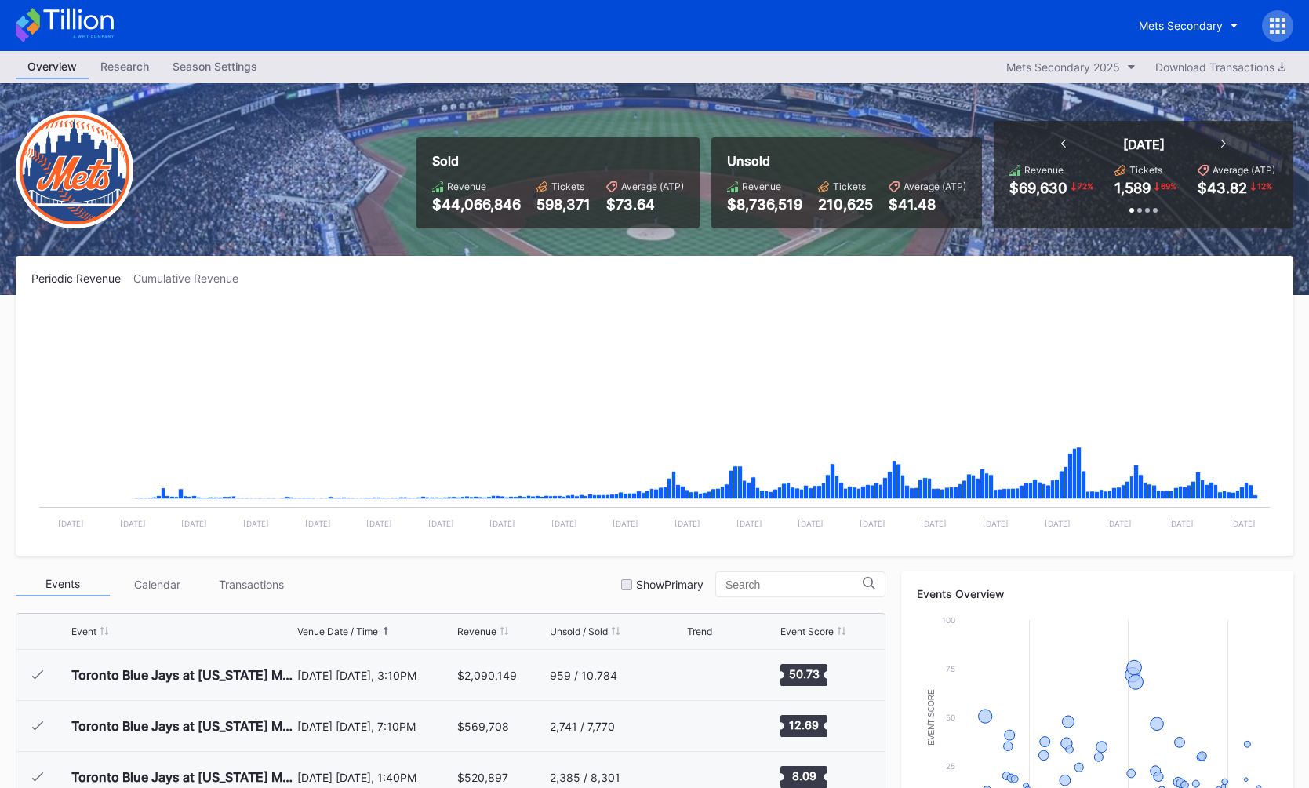
scroll to position [3110, 0]
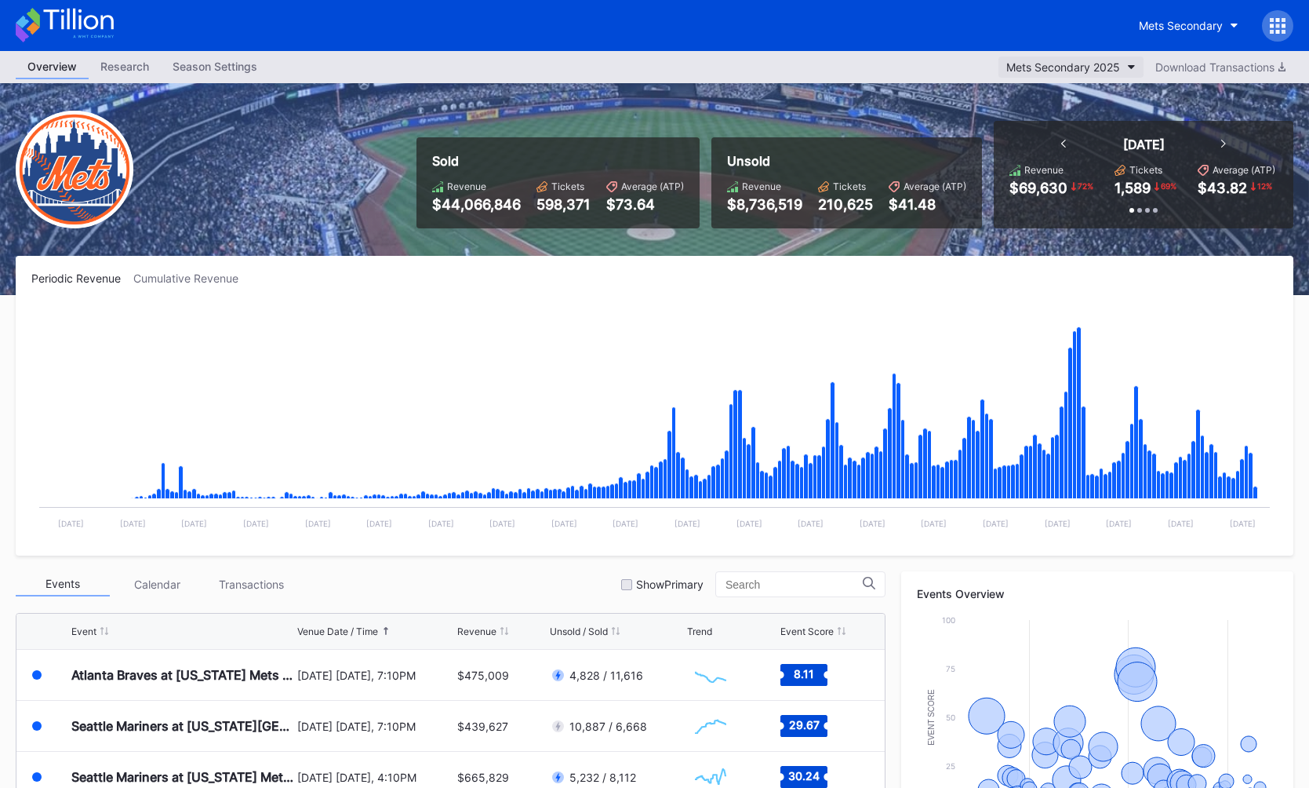
click at [1041, 73] on div "Mets Secondary 2025" at bounding box center [1063, 66] width 114 height 13
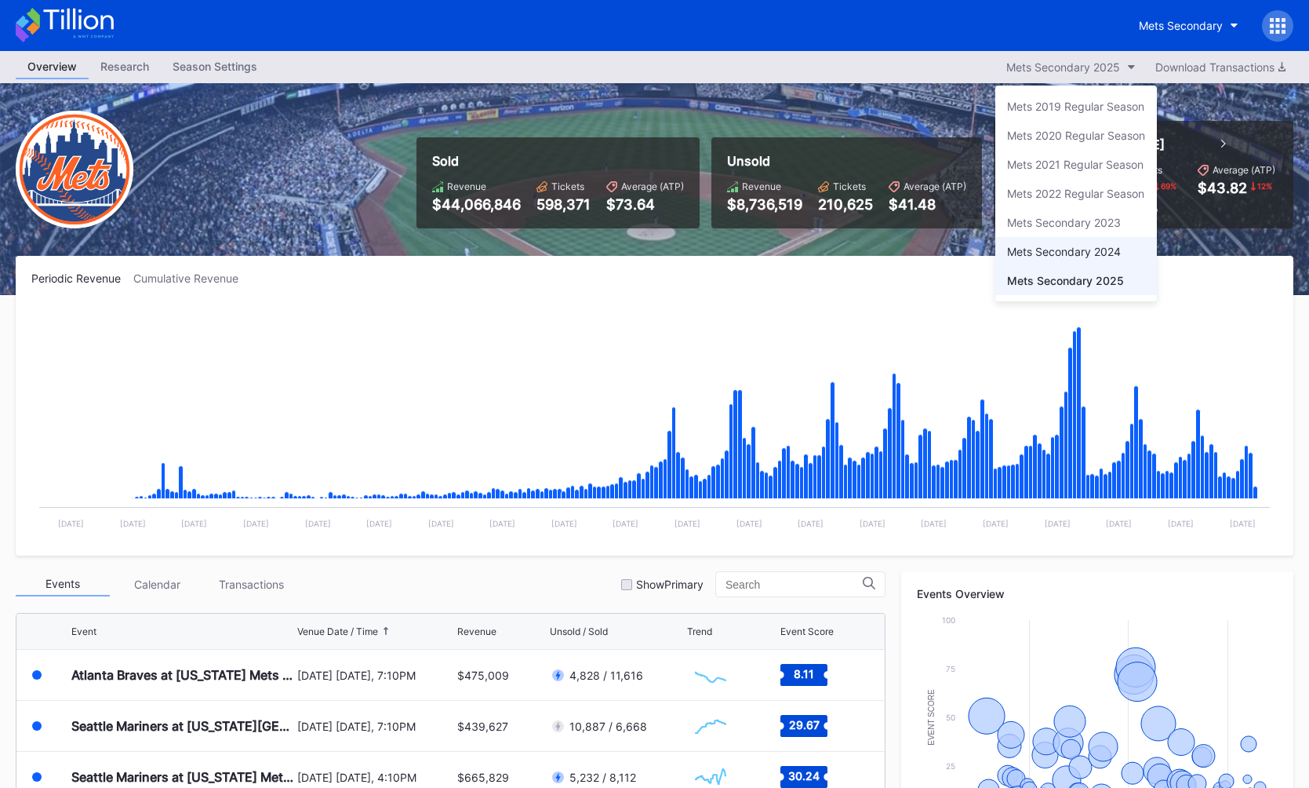
click at [1069, 252] on div "Mets Secondary 2024" at bounding box center [1064, 251] width 114 height 13
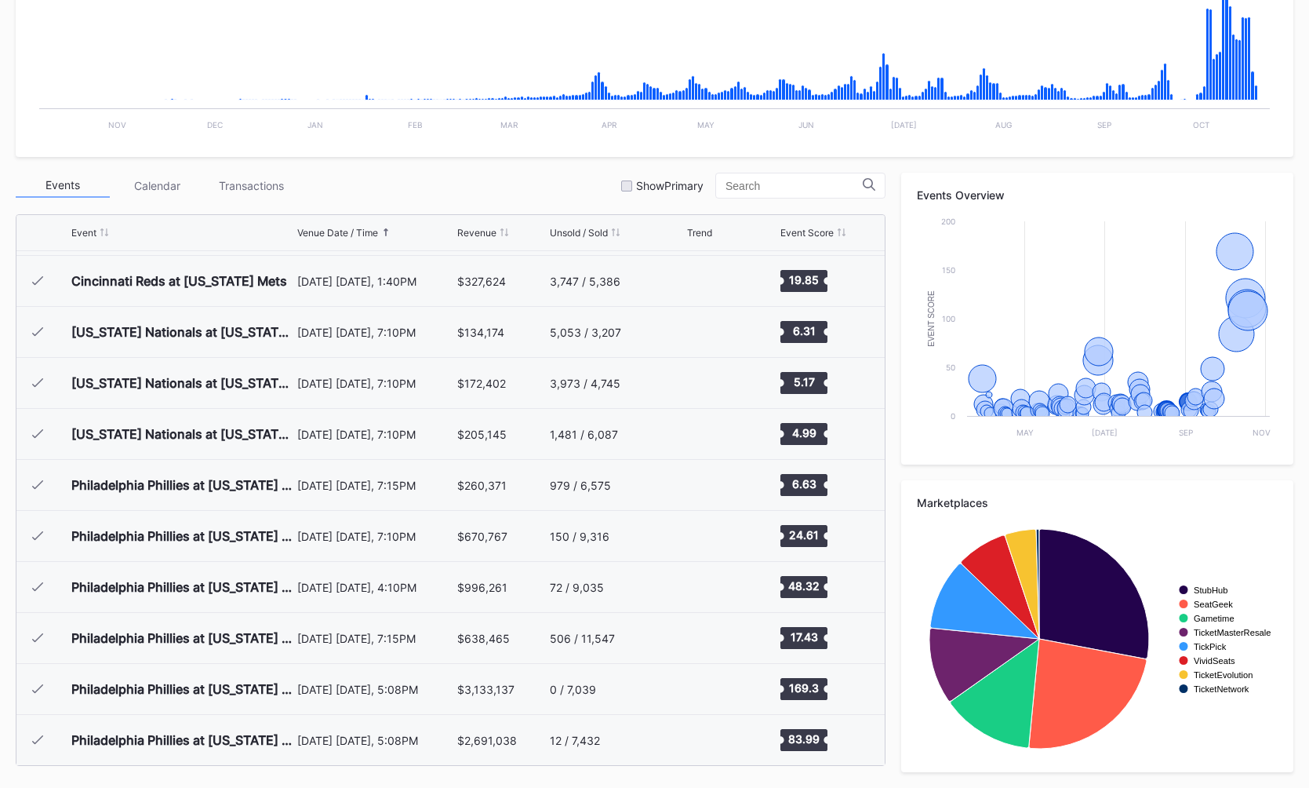
scroll to position [3820, 0]
click at [327, 733] on div "[DATE] [DATE], 5:08PM" at bounding box center [374, 739] width 155 height 13
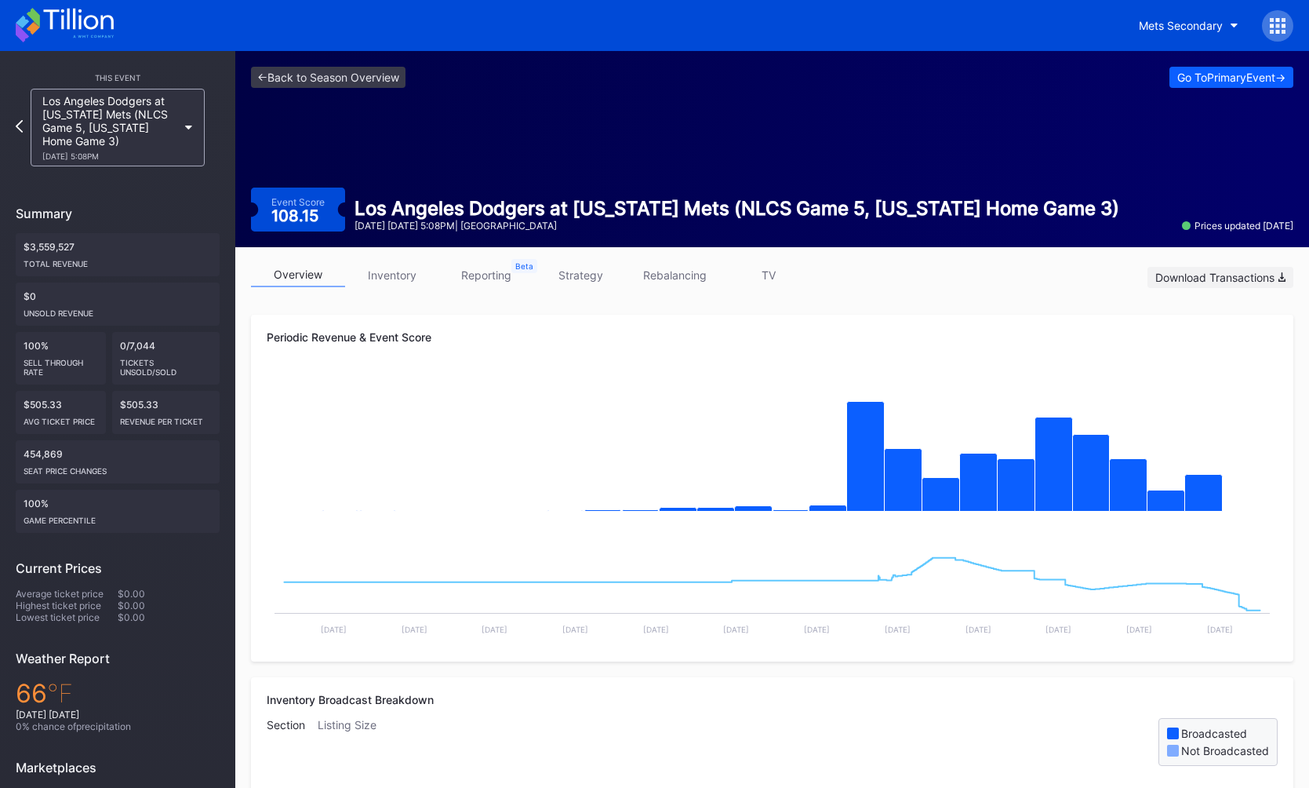
click at [1206, 282] on div "Download Transactions" at bounding box center [1220, 277] width 130 height 13
click at [263, 73] on link "<- Back to Season Overview" at bounding box center [328, 77] width 155 height 21
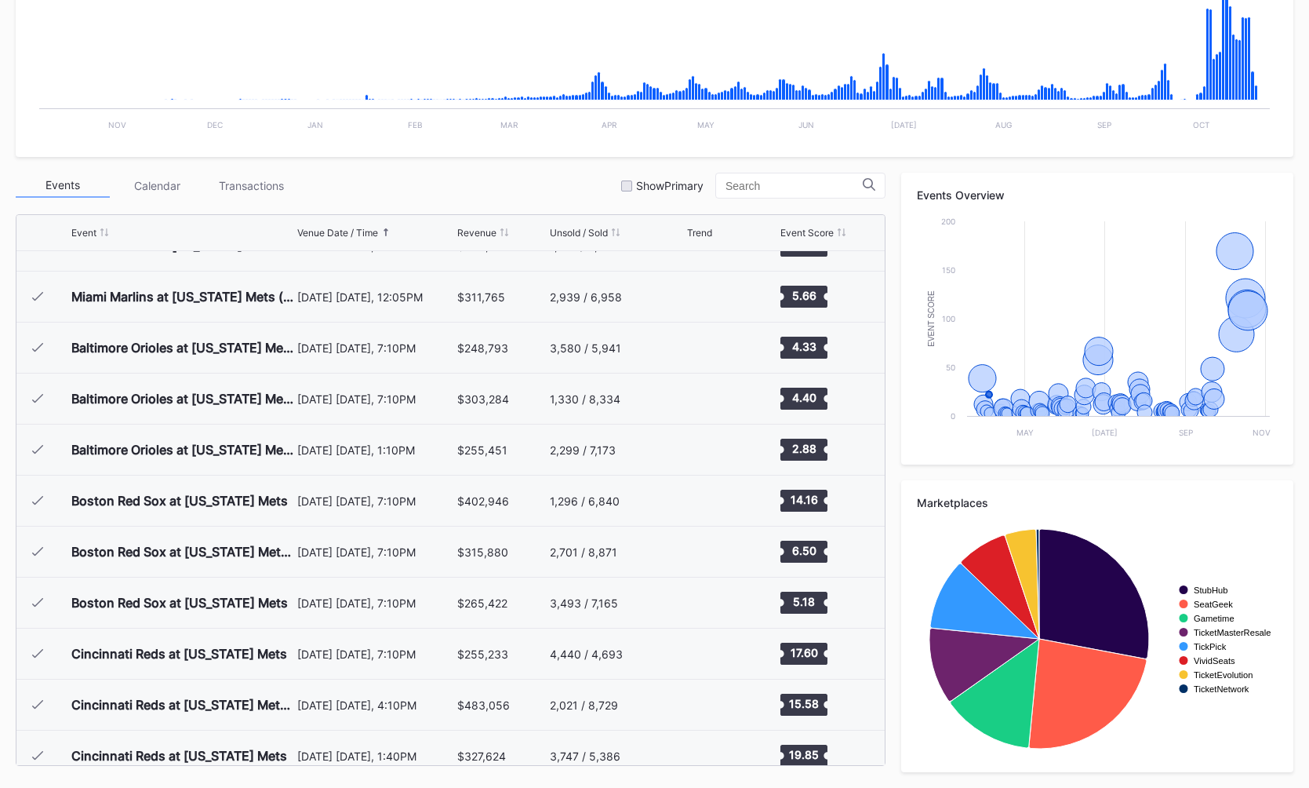
scroll to position [3820, 0]
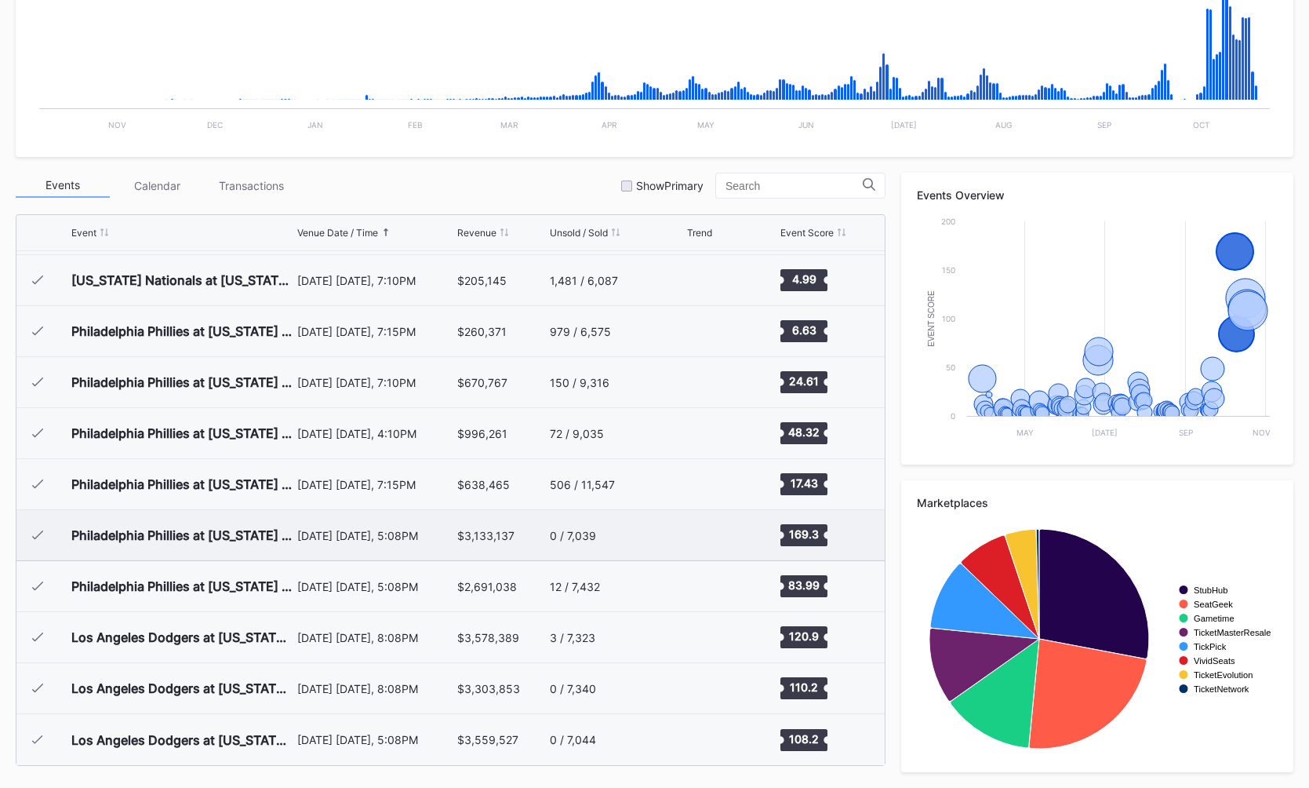
click at [224, 543] on div "Philadelphia Phillies at [US_STATE] Mets (NLDS Game 3, [US_STATE] Home Game 1)" at bounding box center [182, 535] width 222 height 50
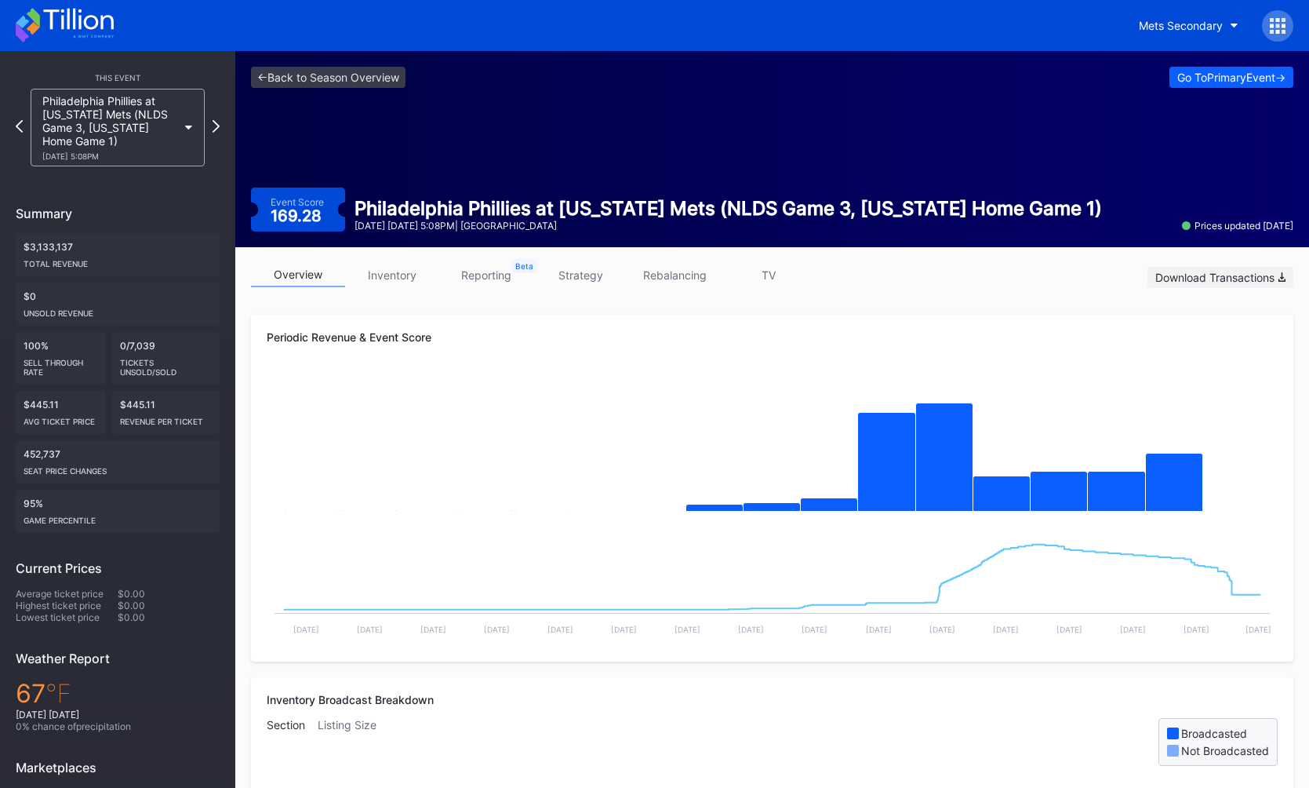
click at [1191, 278] on div "Download Transactions" at bounding box center [1220, 277] width 130 height 13
